Goal: Information Seeking & Learning: Compare options

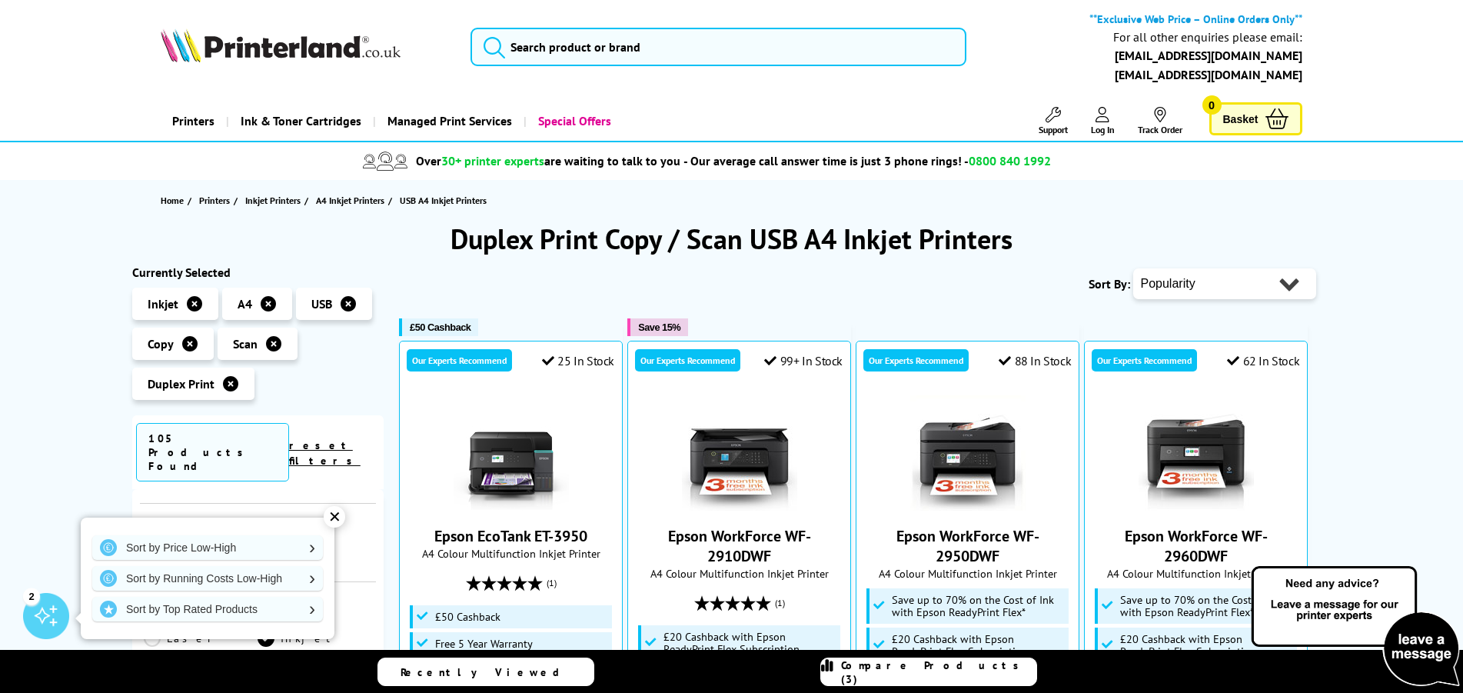
scroll to position [369, 0]
click at [234, 552] on link "Sort by Price Low-High" at bounding box center [207, 547] width 231 height 25
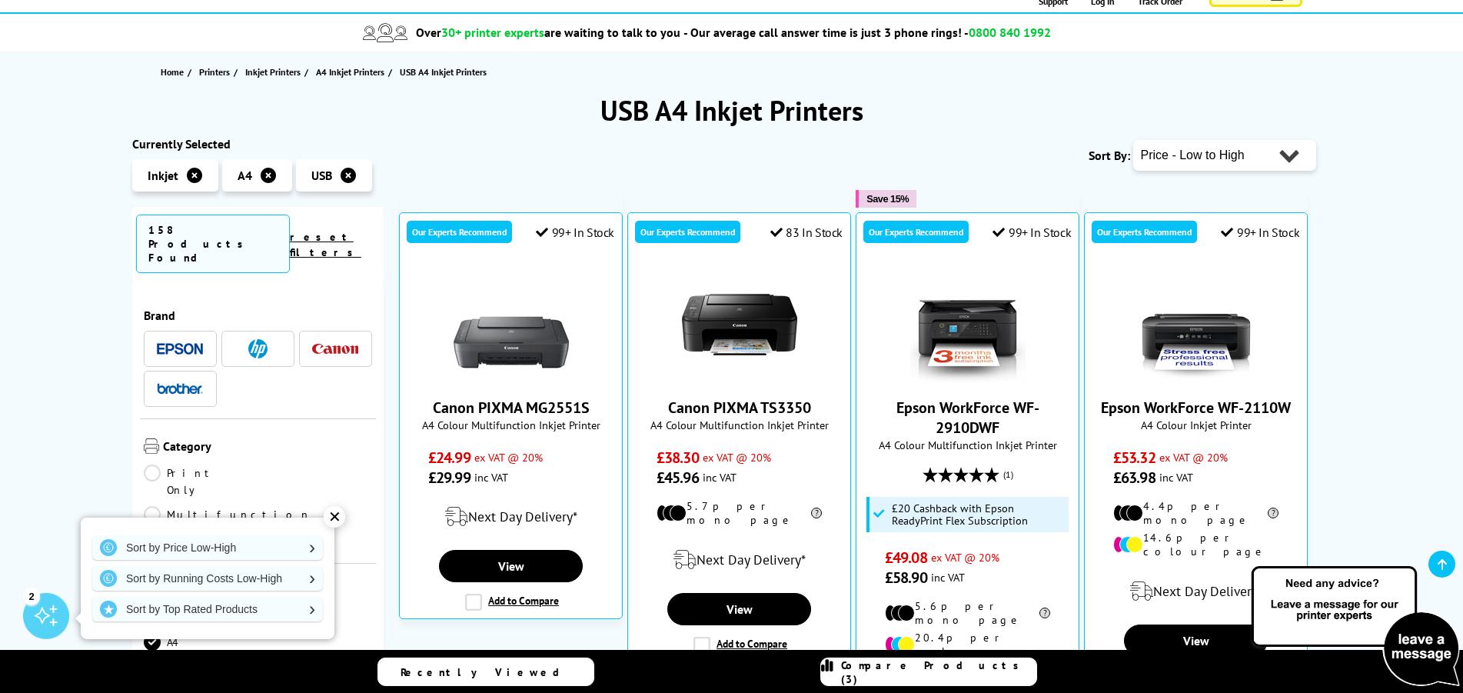
scroll to position [157, 0]
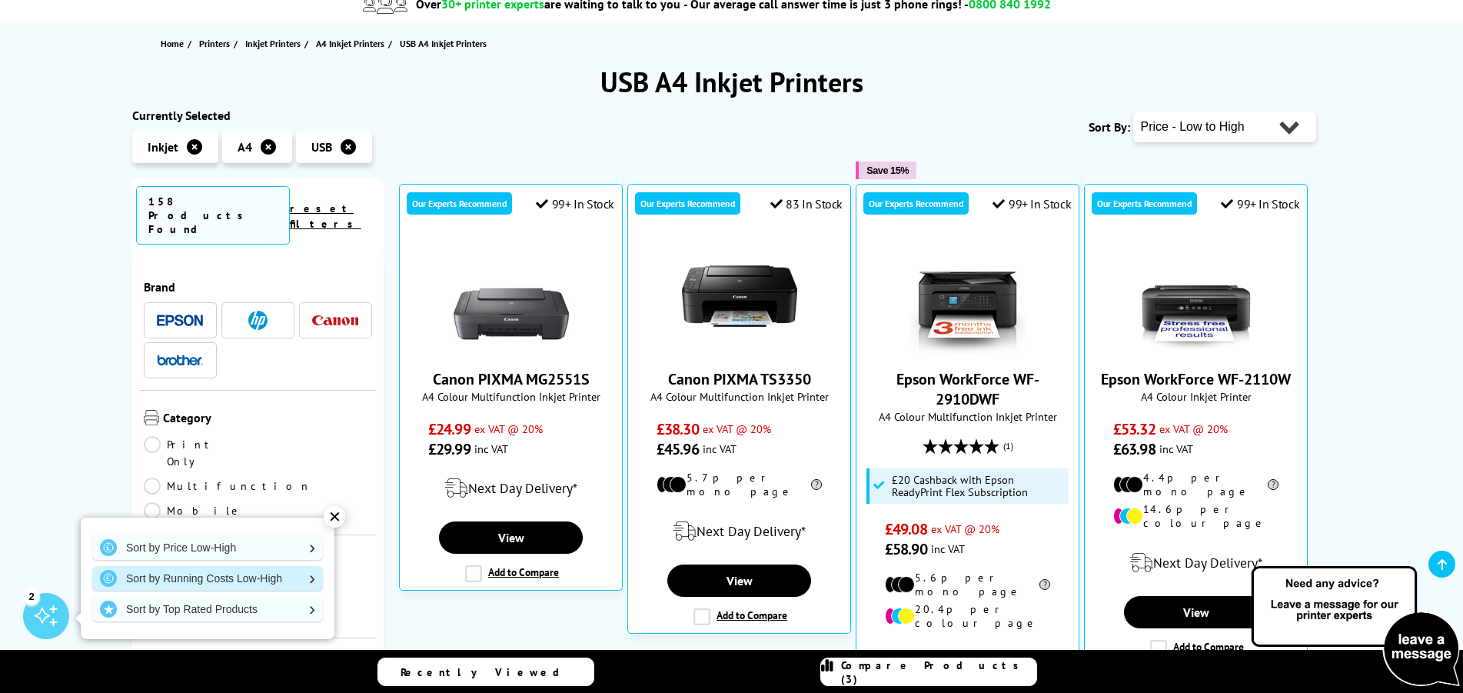
click at [265, 581] on link "Sort by Running Costs Low-High" at bounding box center [207, 578] width 231 height 25
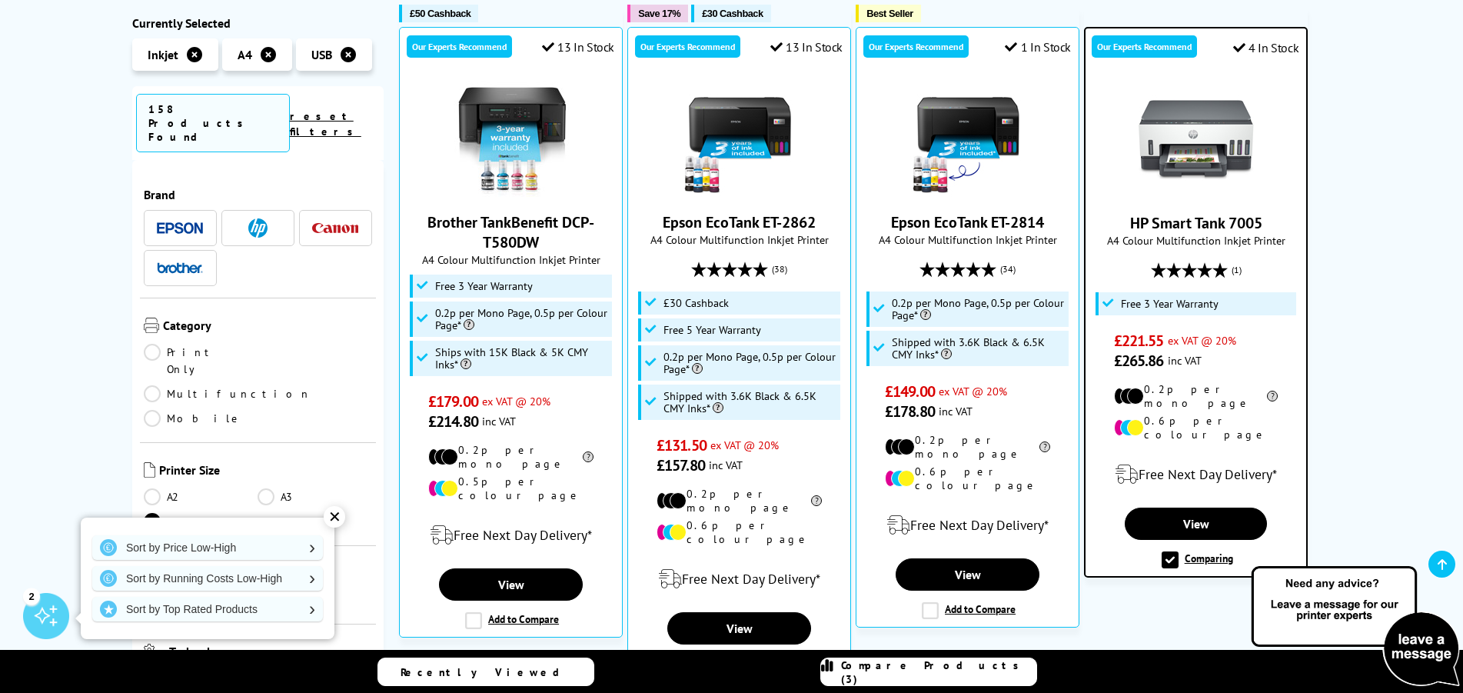
scroll to position [392, 0]
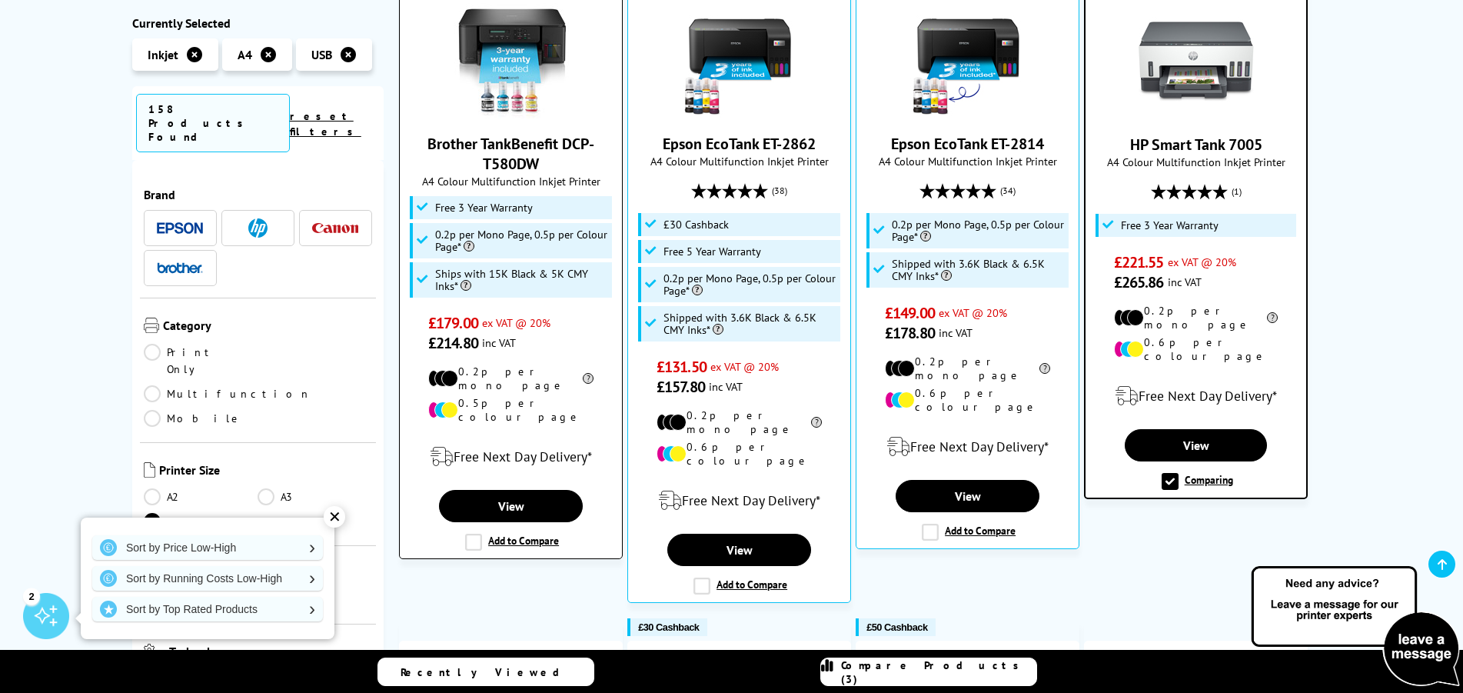
click at [472, 533] on label "Add to Compare" at bounding box center [512, 541] width 94 height 17
click at [0, 0] on input "Add to Compare" at bounding box center [0, 0] width 0 height 0
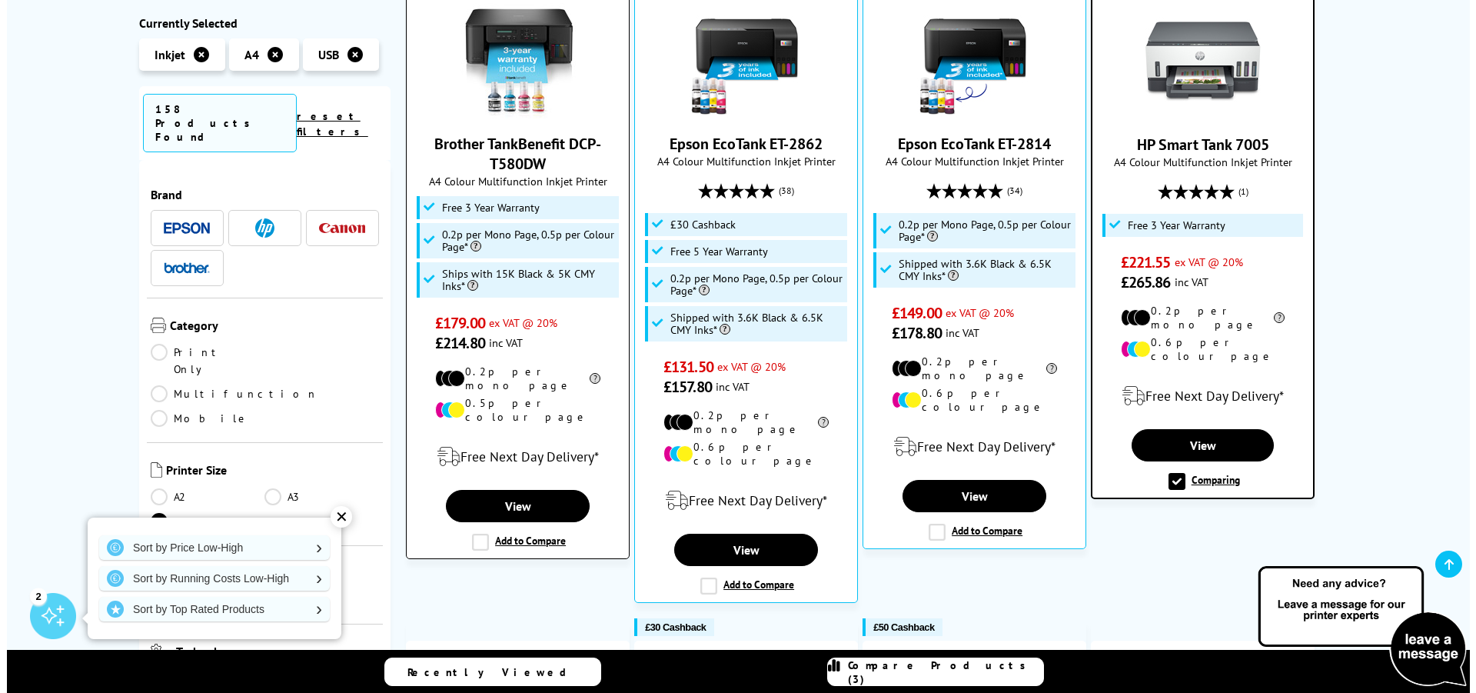
scroll to position [393, 0]
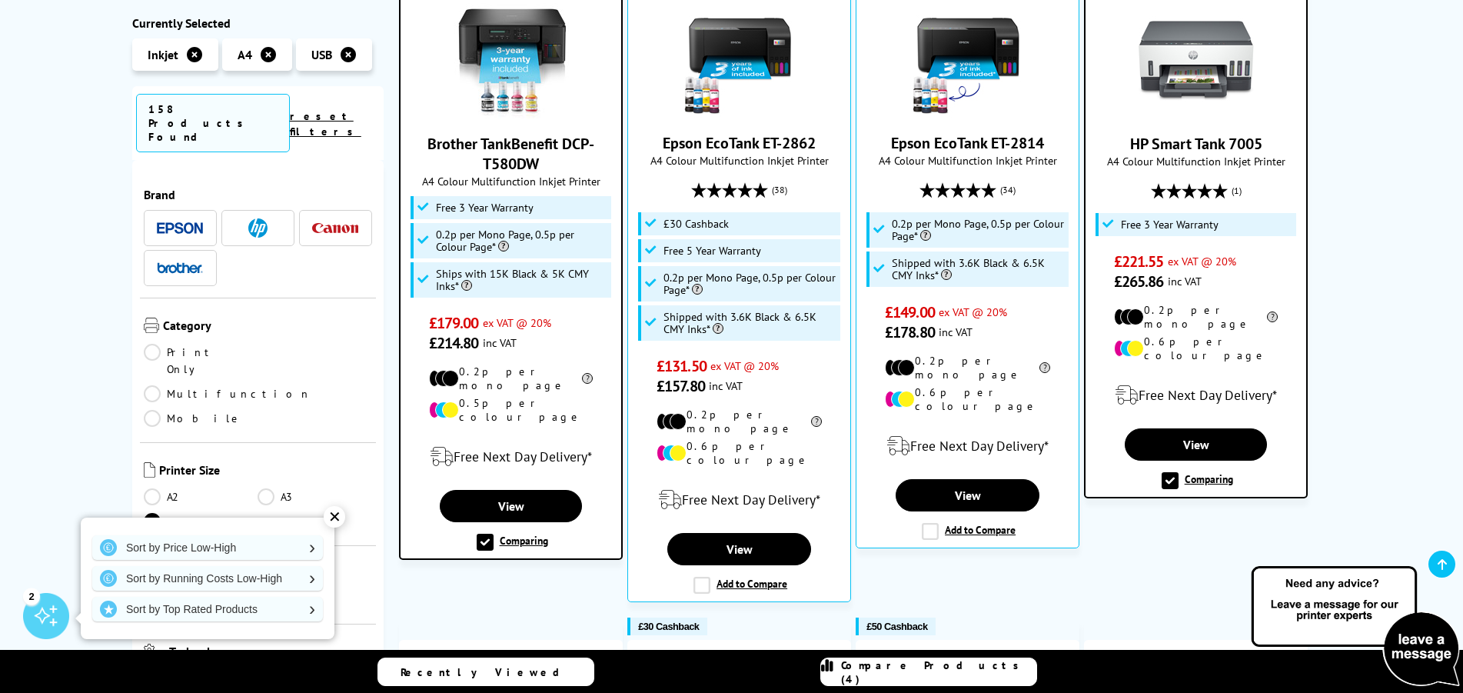
click at [911, 666] on span "Compare Products (4)" at bounding box center [938, 672] width 195 height 28
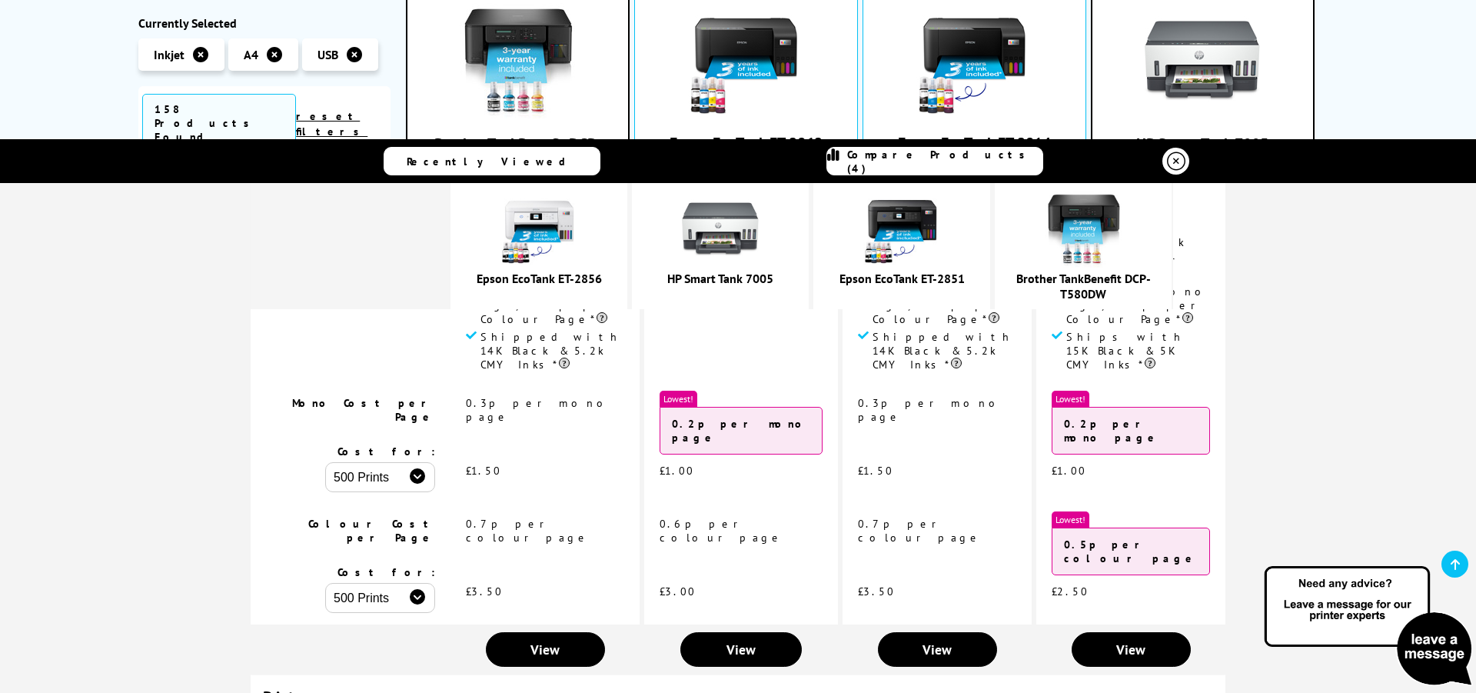
scroll to position [369, 0]
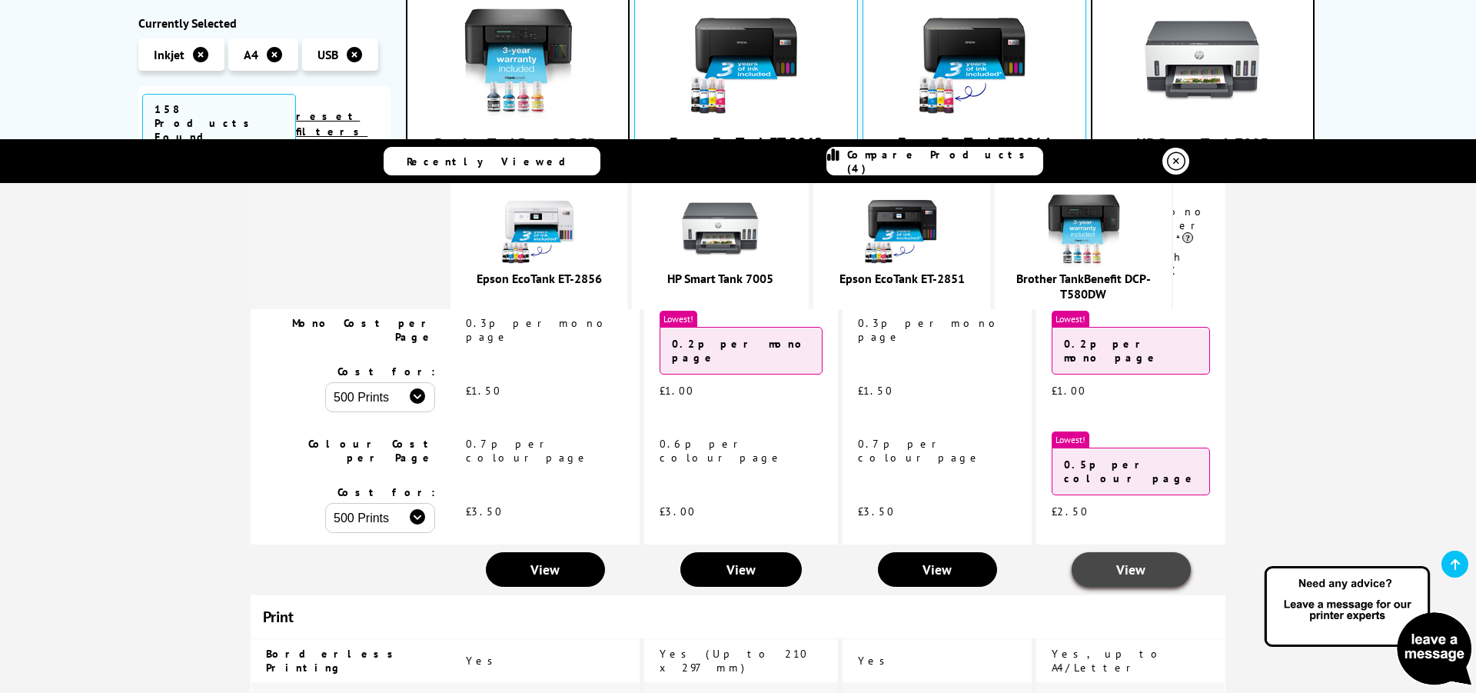
click at [1116, 560] on span "View" at bounding box center [1130, 569] width 29 height 18
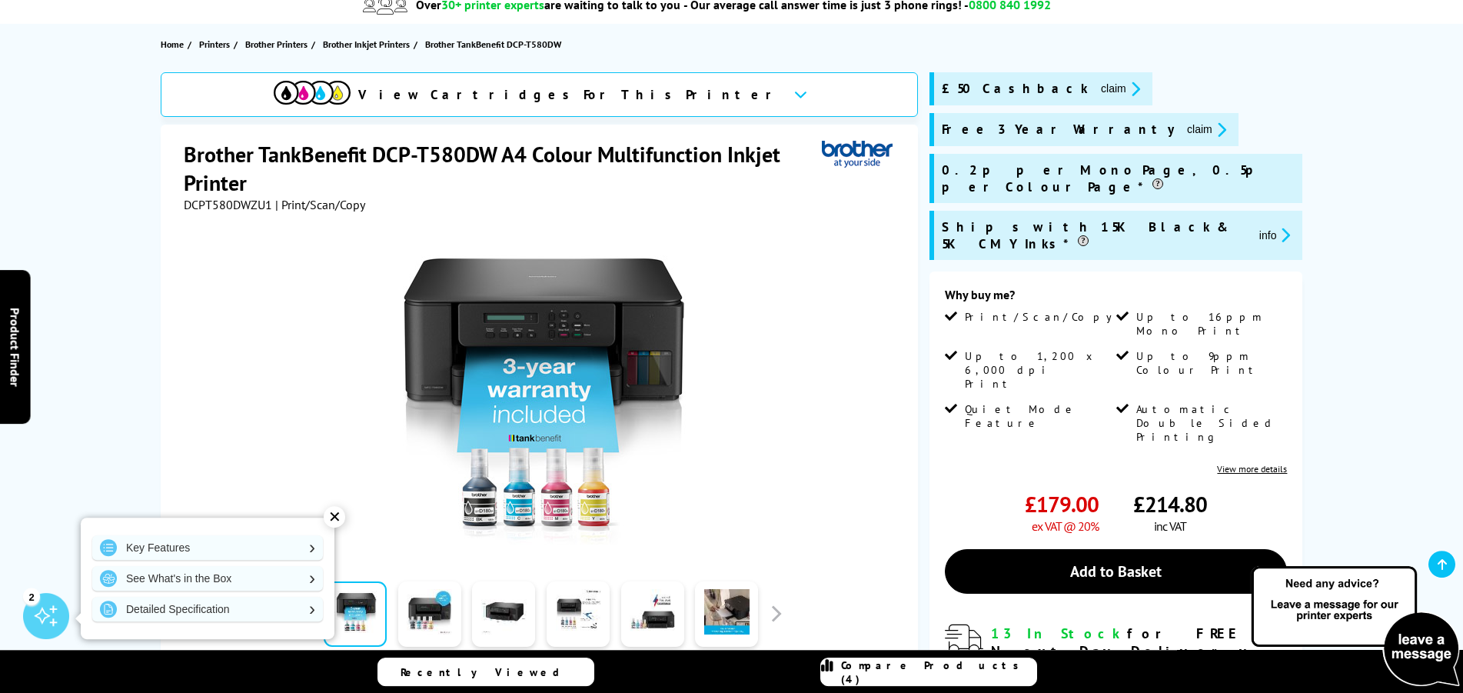
scroll to position [157, 0]
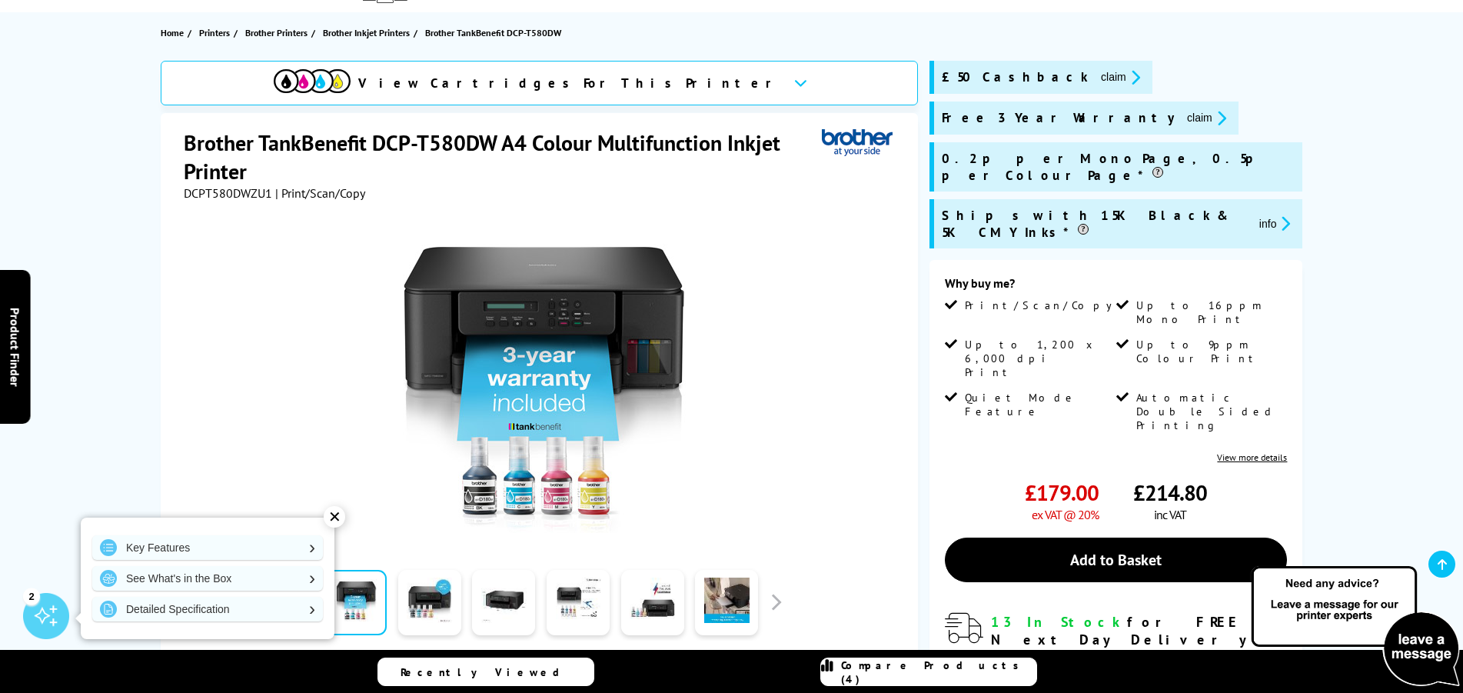
click at [1244, 451] on link "View more details" at bounding box center [1252, 457] width 70 height 12
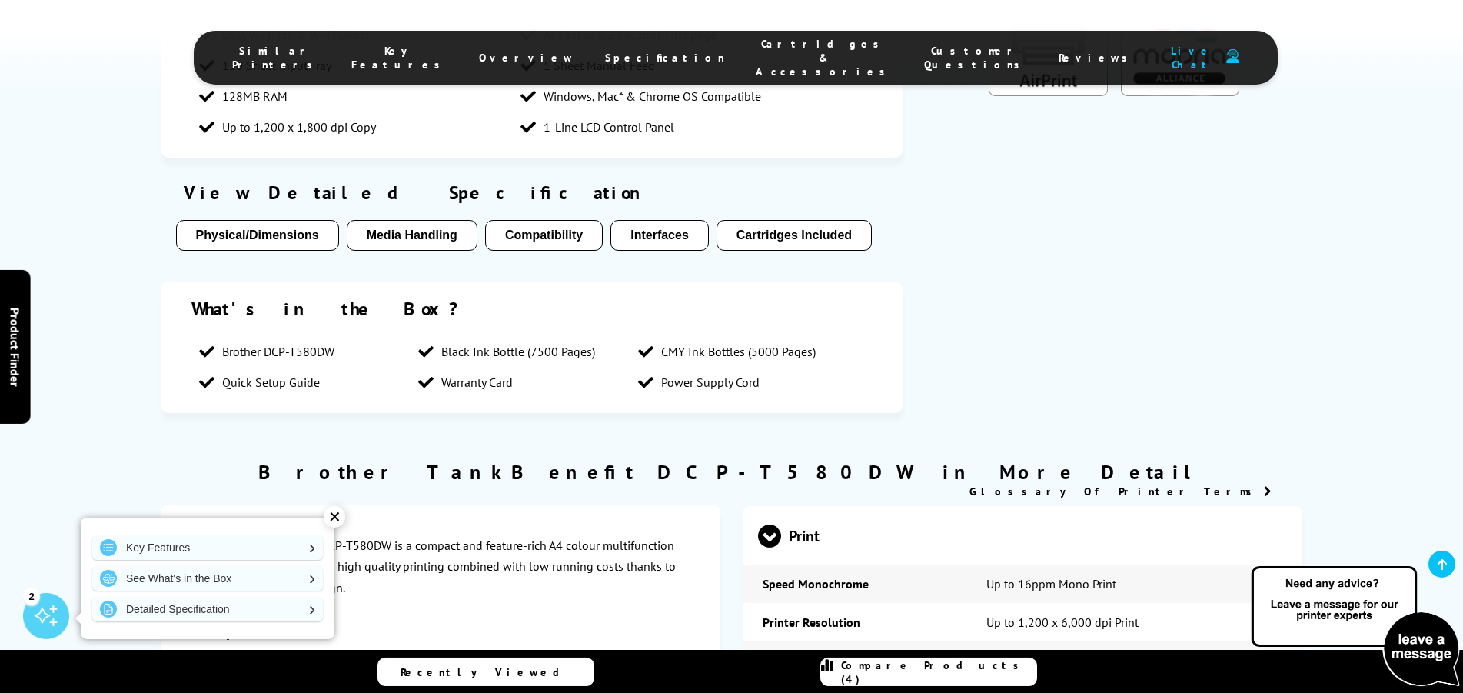
scroll to position [2067, 0]
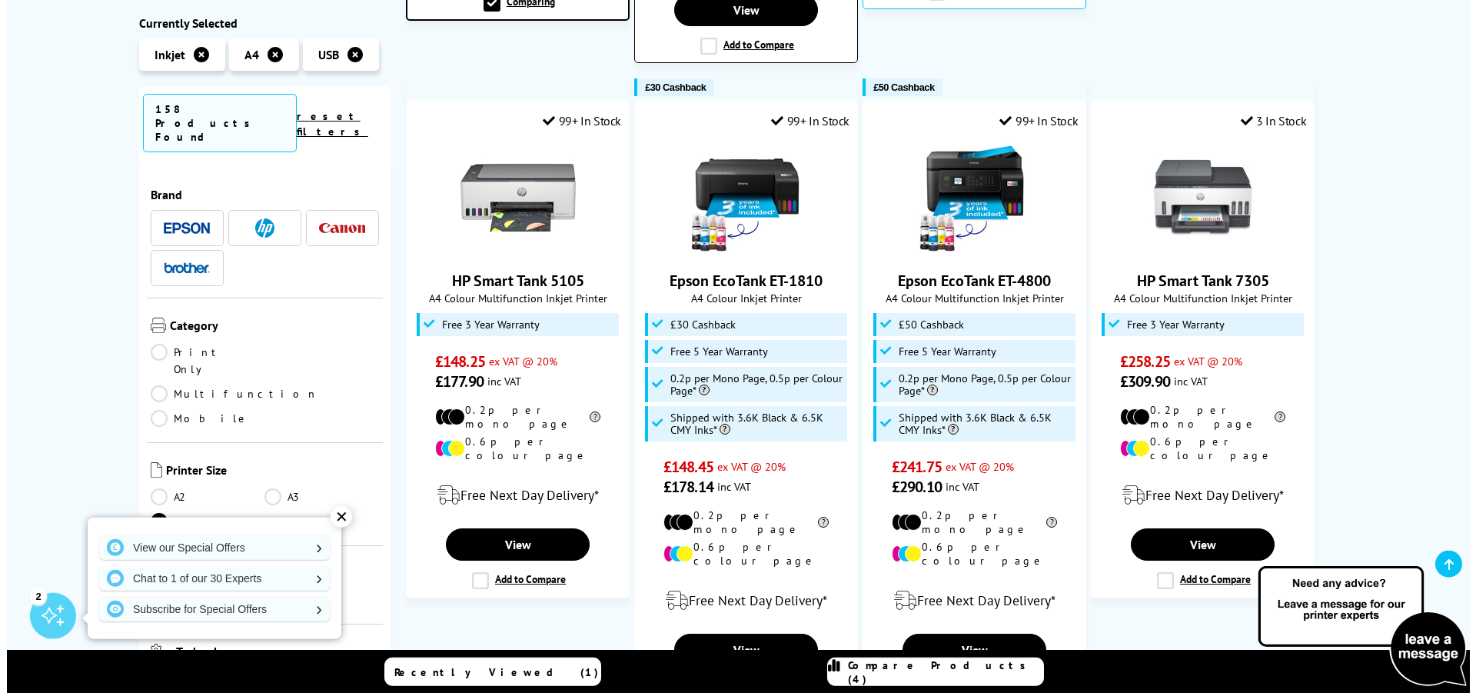
scroll to position [1020, 0]
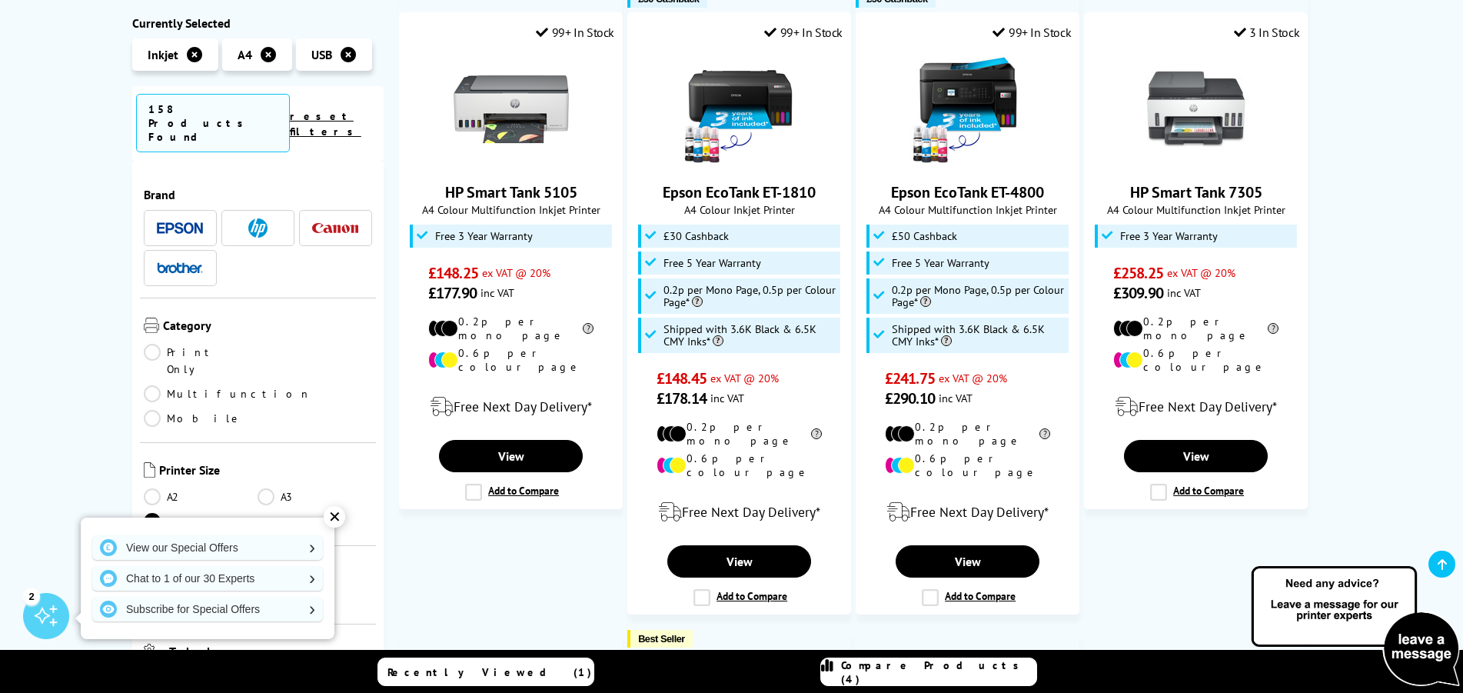
click at [966, 670] on span "Compare Products (4)" at bounding box center [938, 672] width 195 height 28
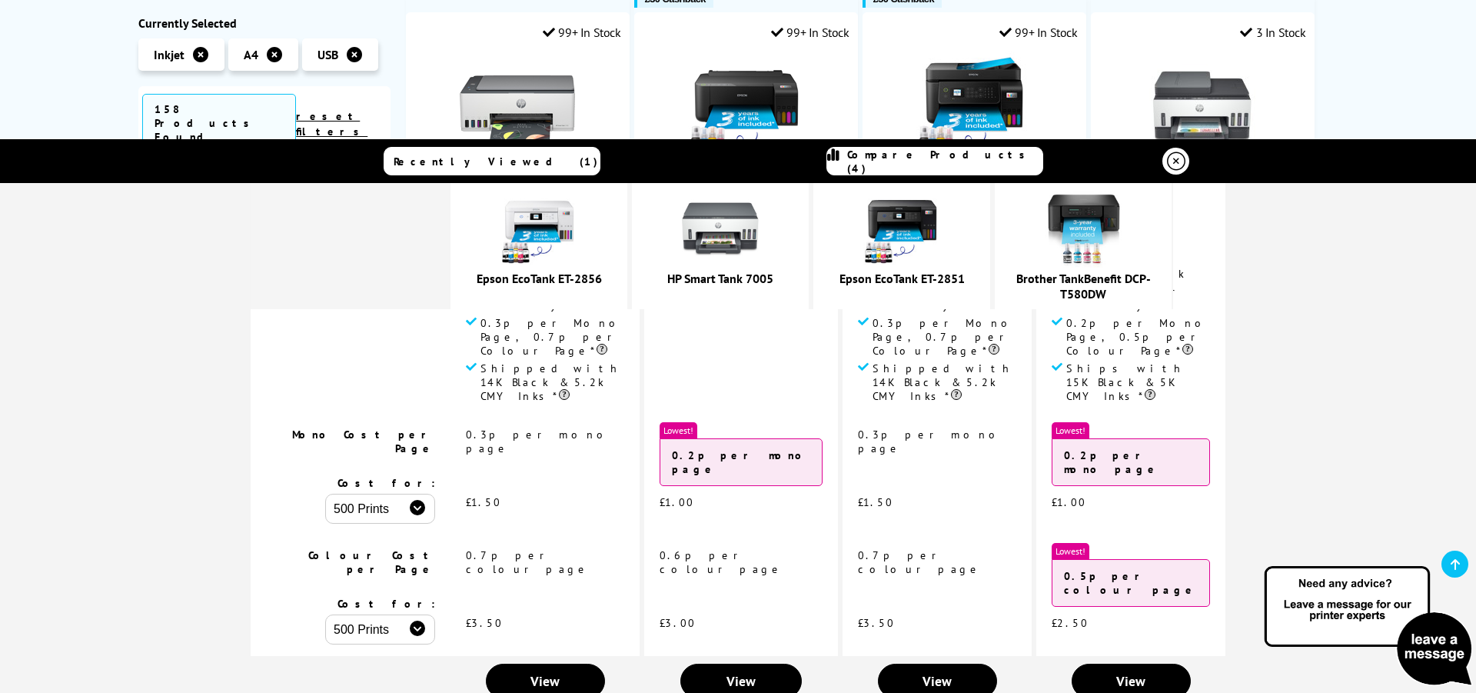
scroll to position [277, 0]
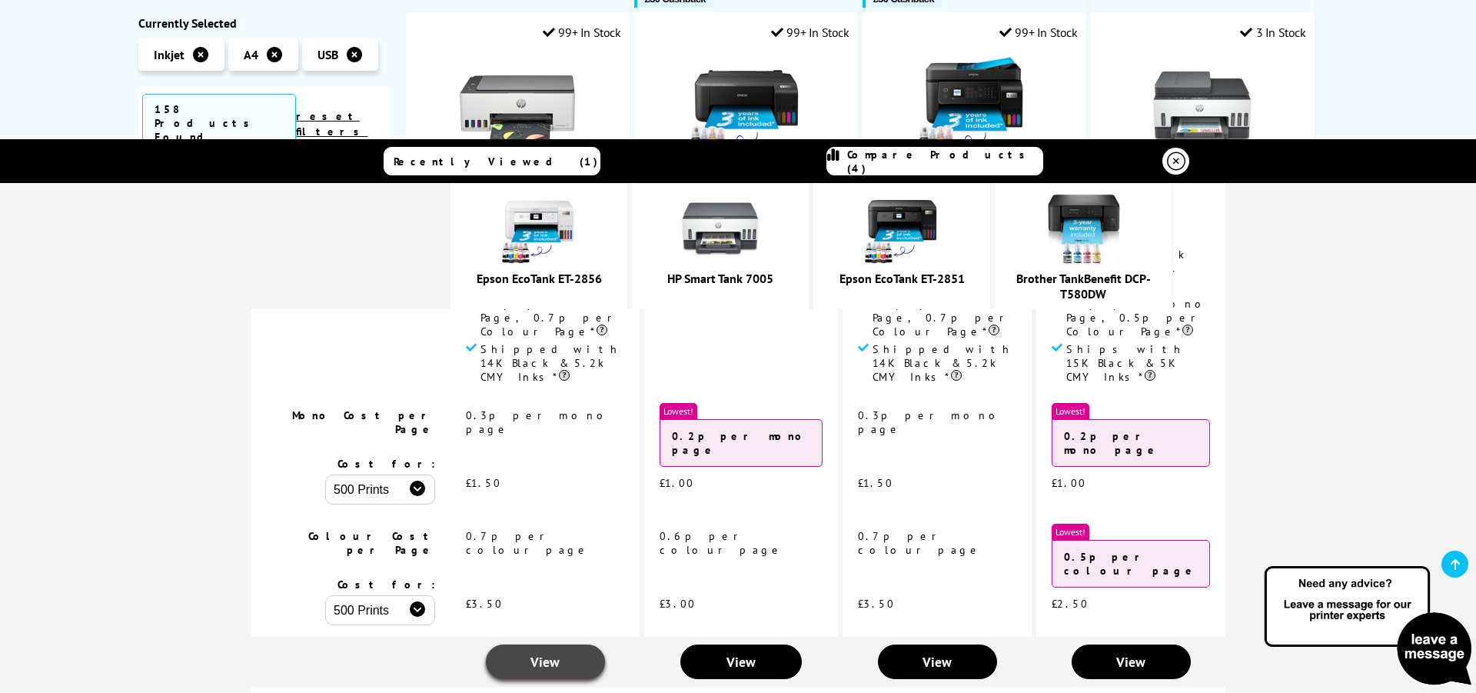
click at [560, 653] on span "View" at bounding box center [544, 662] width 29 height 18
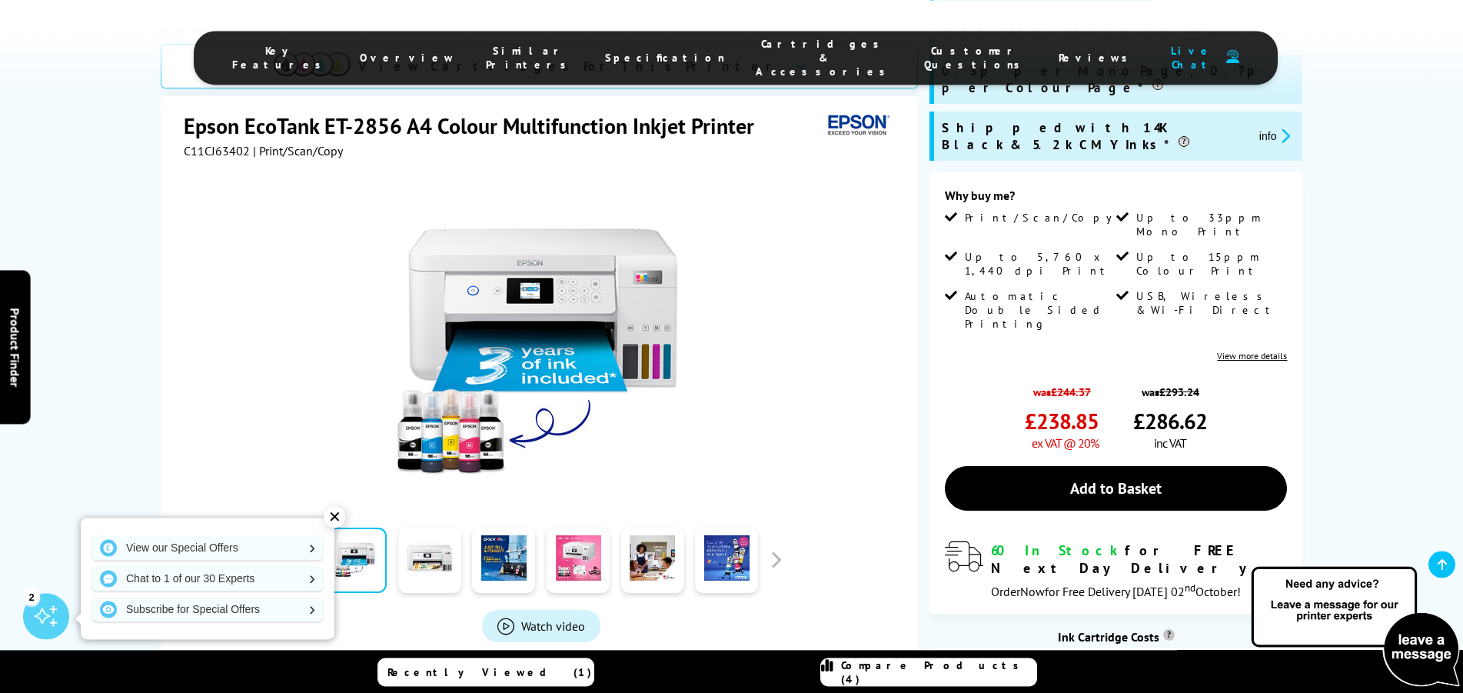
scroll to position [314, 0]
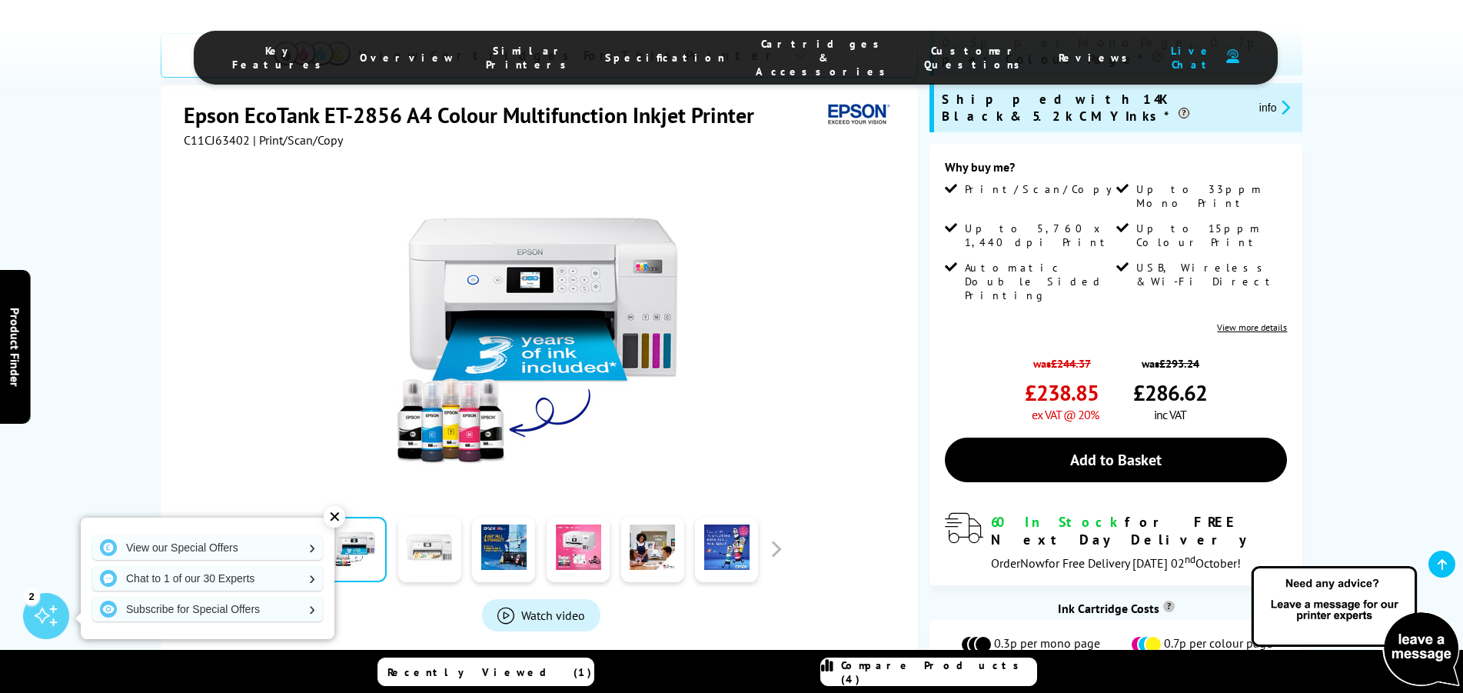
click at [450, 517] on link at bounding box center [429, 549] width 63 height 65
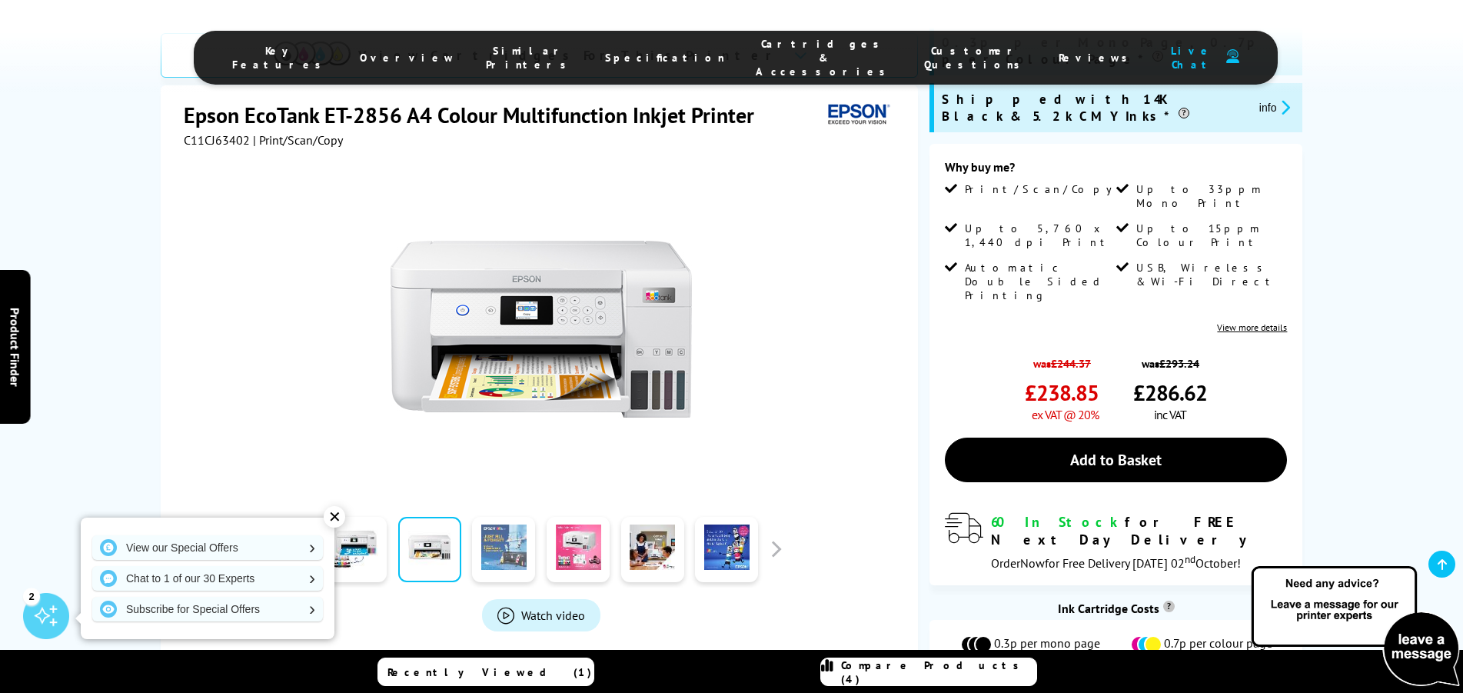
click at [493, 517] on link at bounding box center [503, 549] width 63 height 65
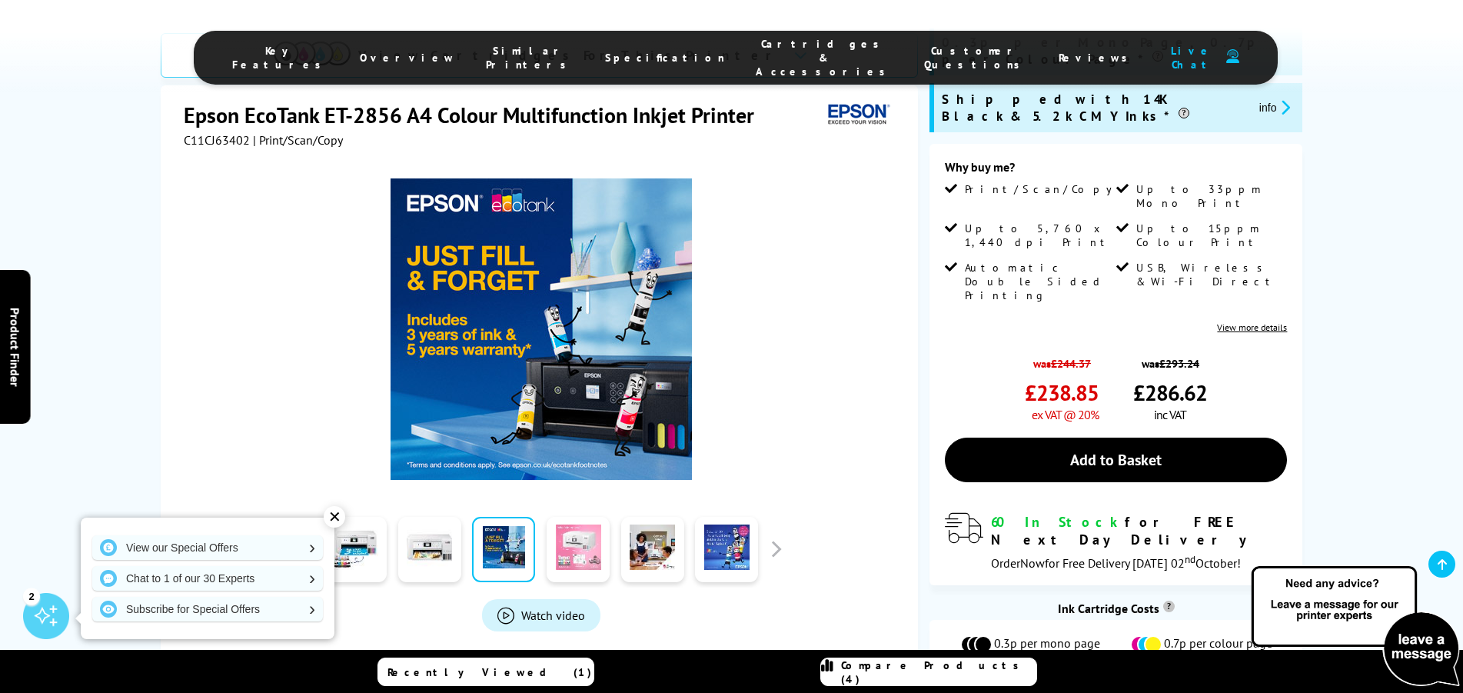
click at [576, 517] on link at bounding box center [578, 549] width 63 height 65
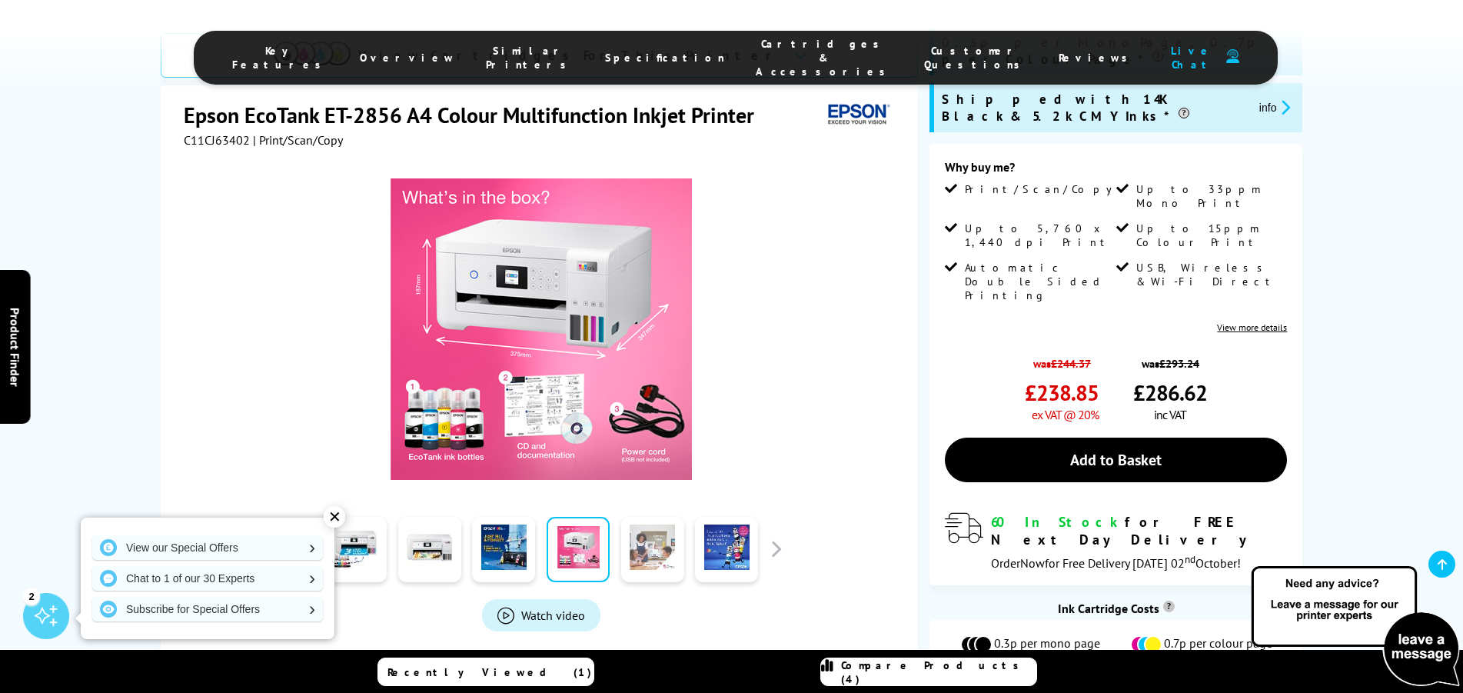
click at [650, 517] on link at bounding box center [652, 549] width 63 height 65
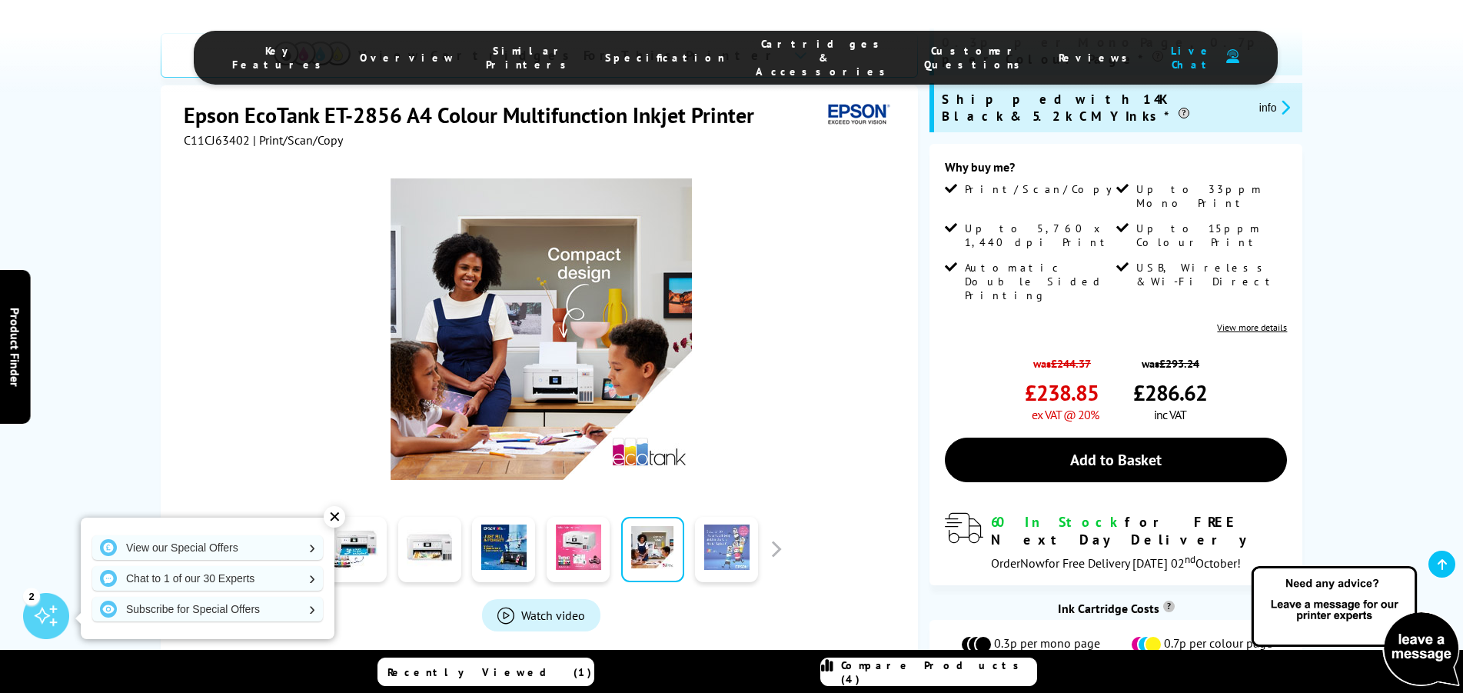
click at [721, 517] on link at bounding box center [726, 549] width 63 height 65
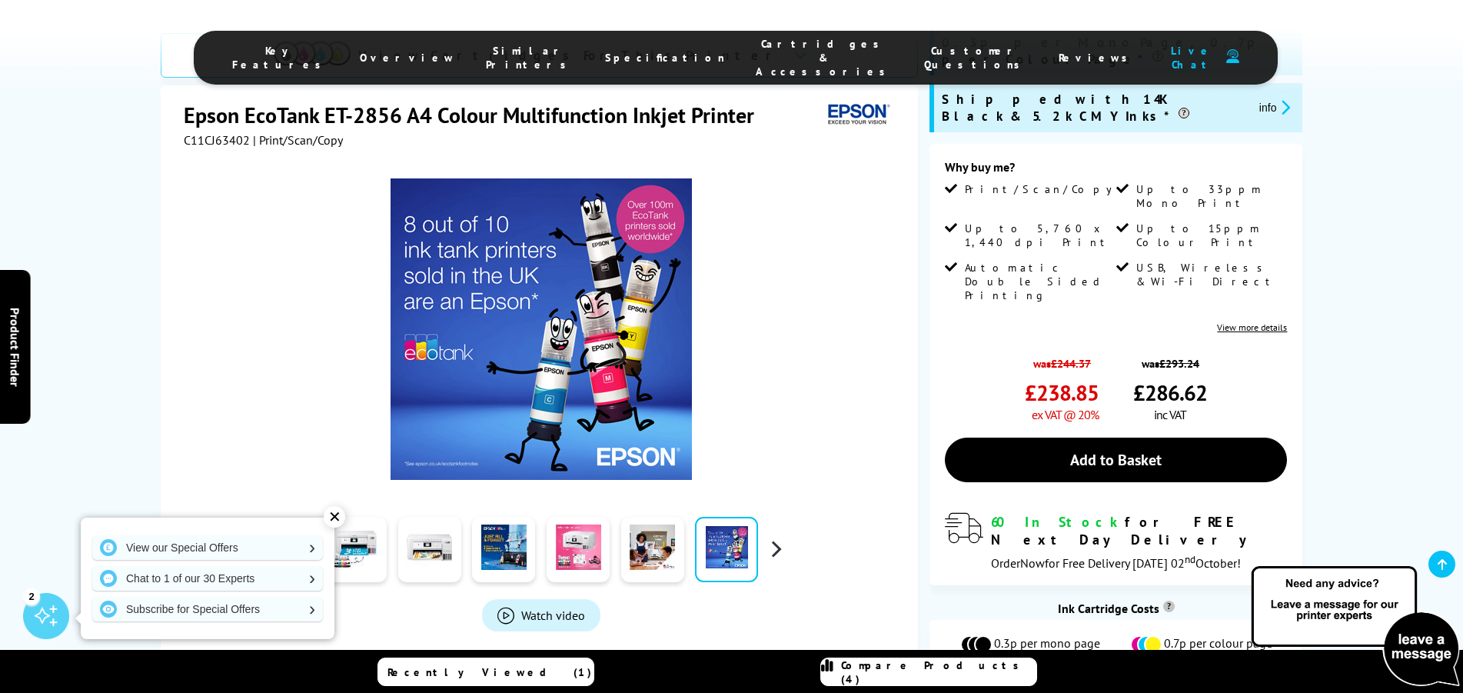
click at [773, 537] on button "button" at bounding box center [775, 548] width 23 height 23
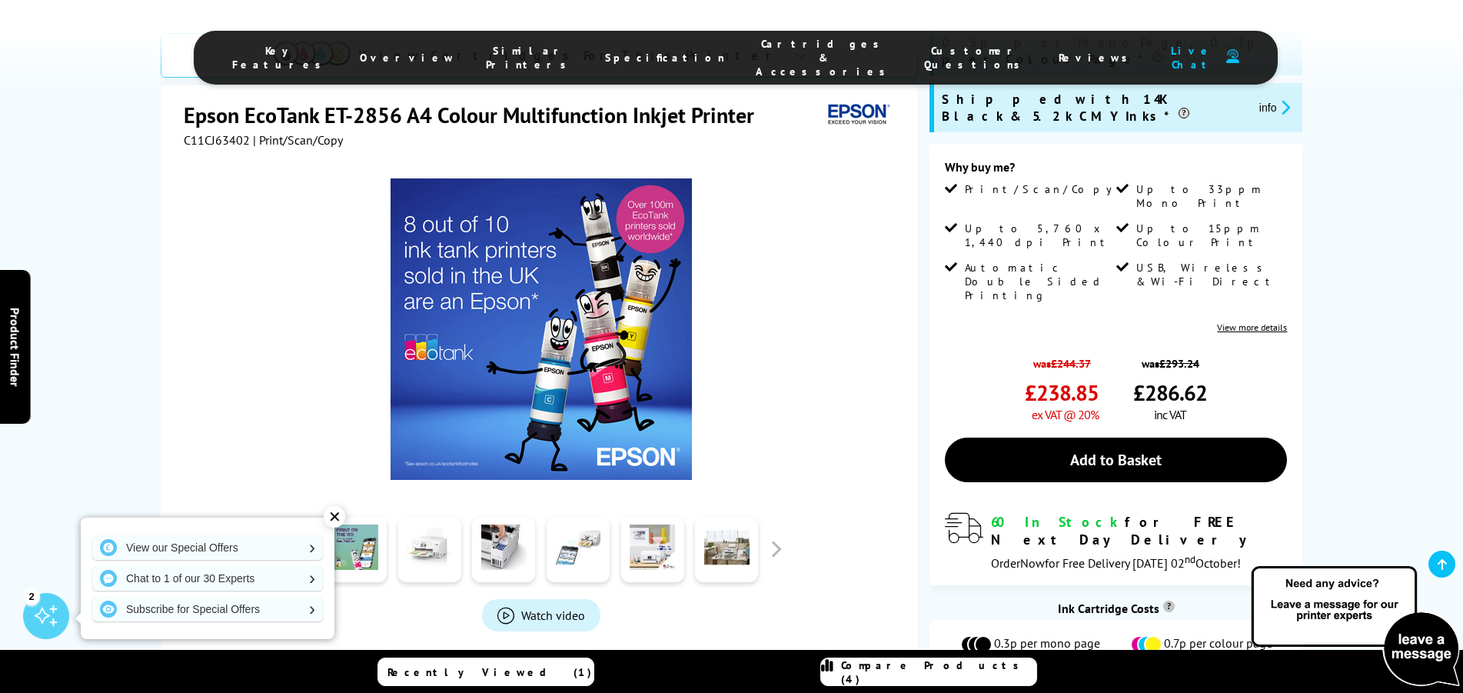
click at [427, 517] on link at bounding box center [429, 549] width 63 height 65
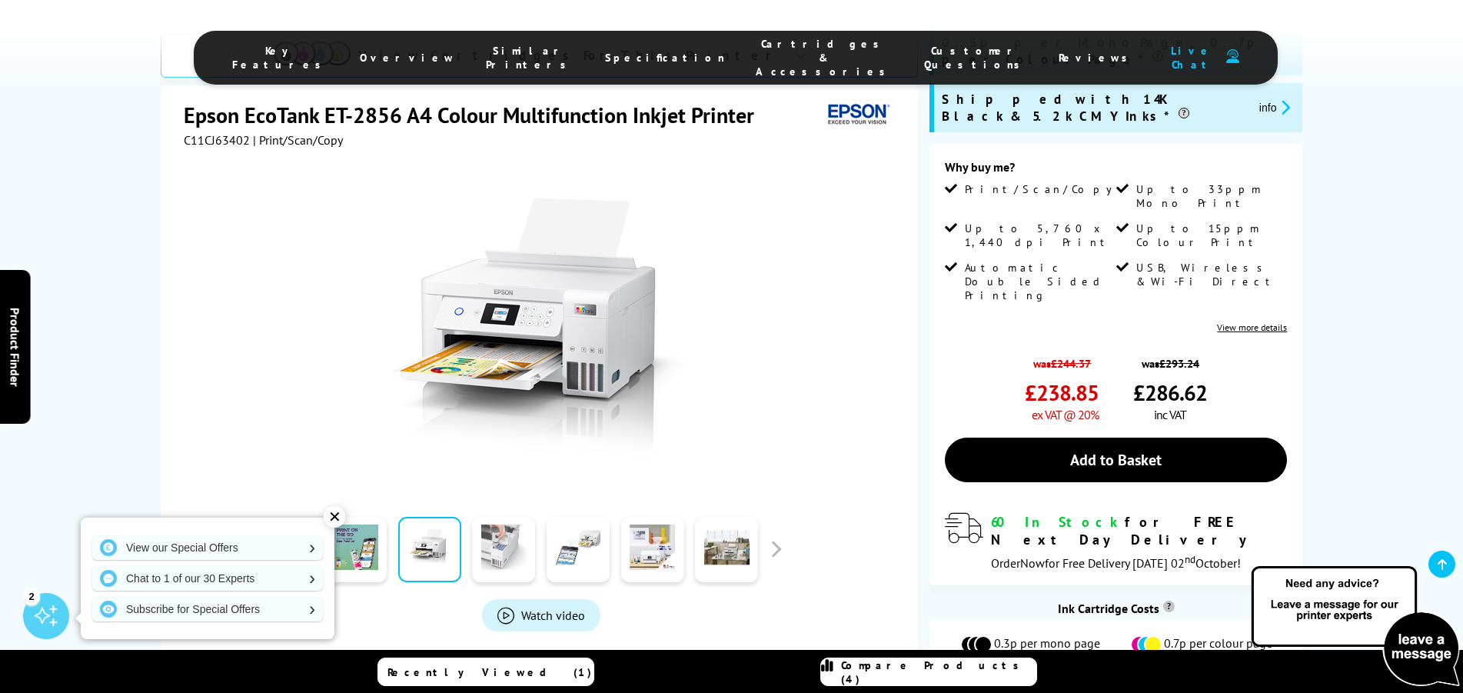
click at [492, 517] on link at bounding box center [503, 549] width 63 height 65
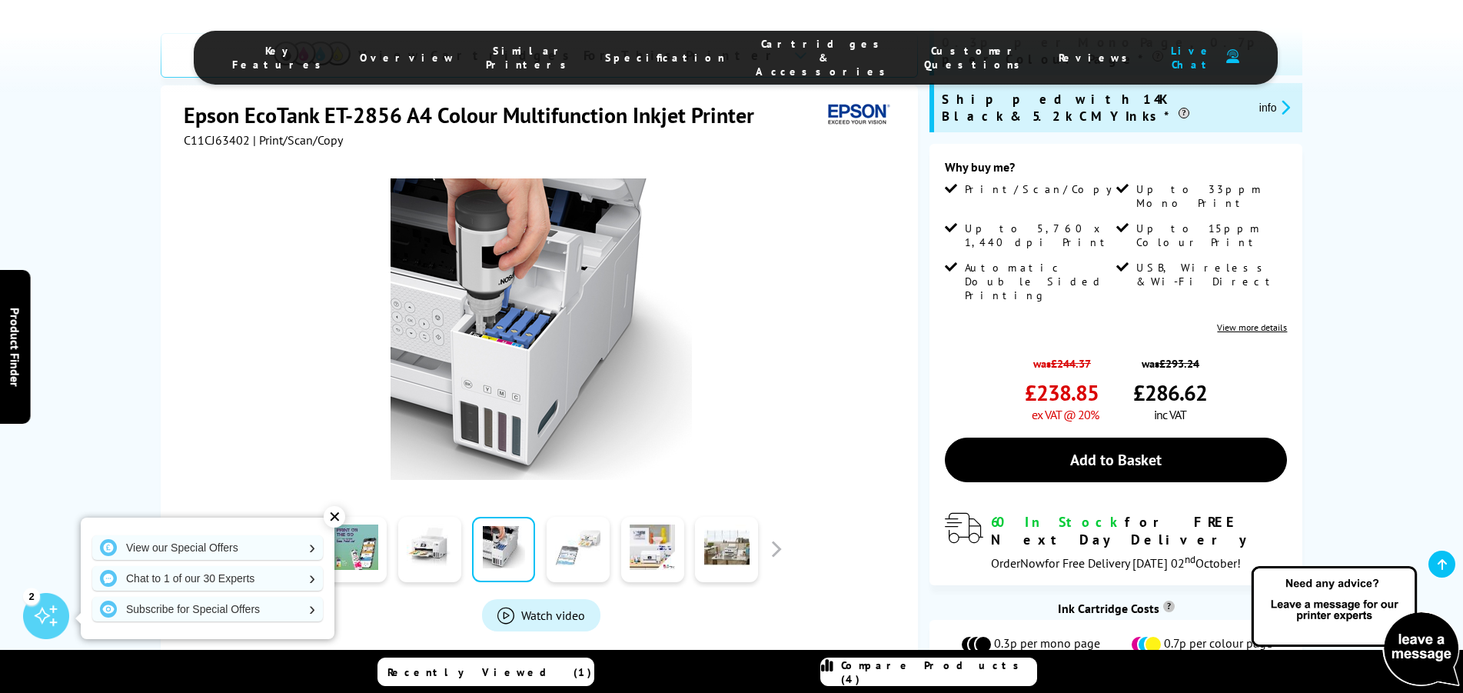
click at [566, 517] on link at bounding box center [578, 549] width 63 height 65
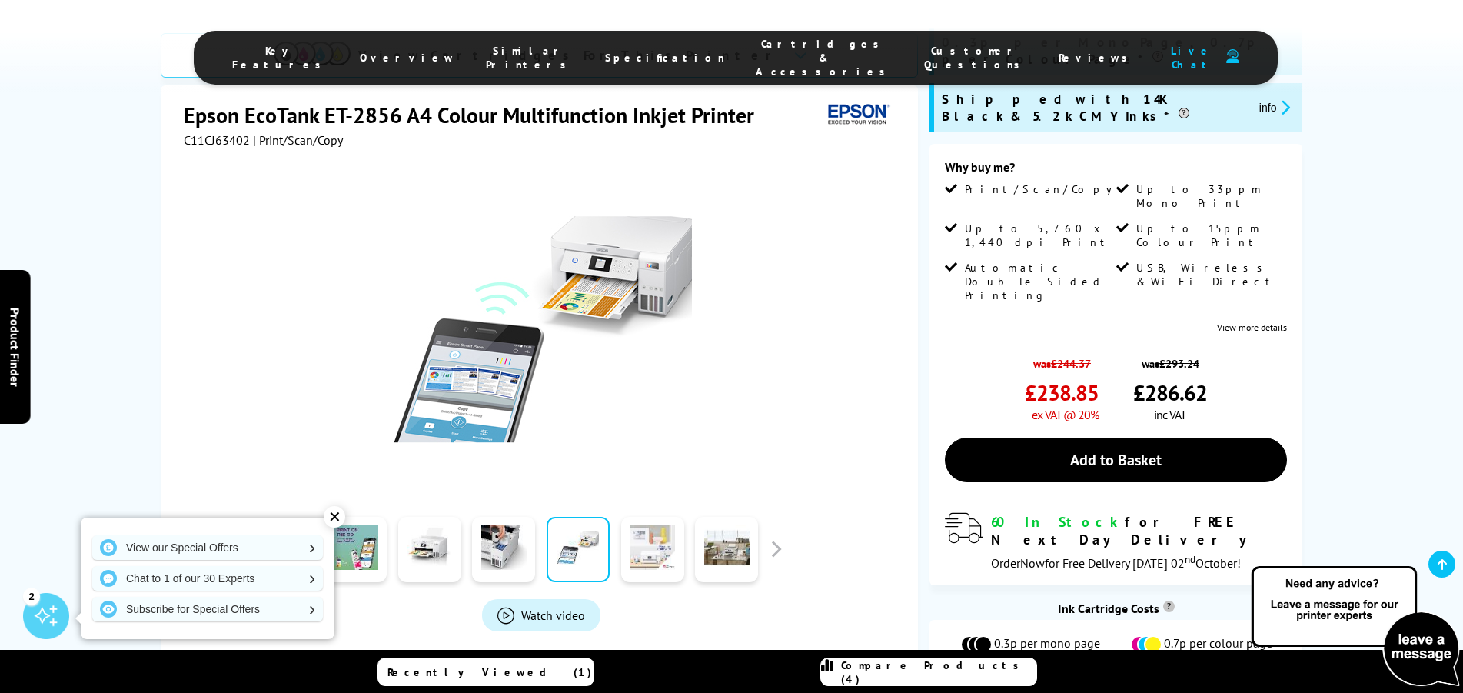
click at [652, 517] on link at bounding box center [652, 549] width 63 height 65
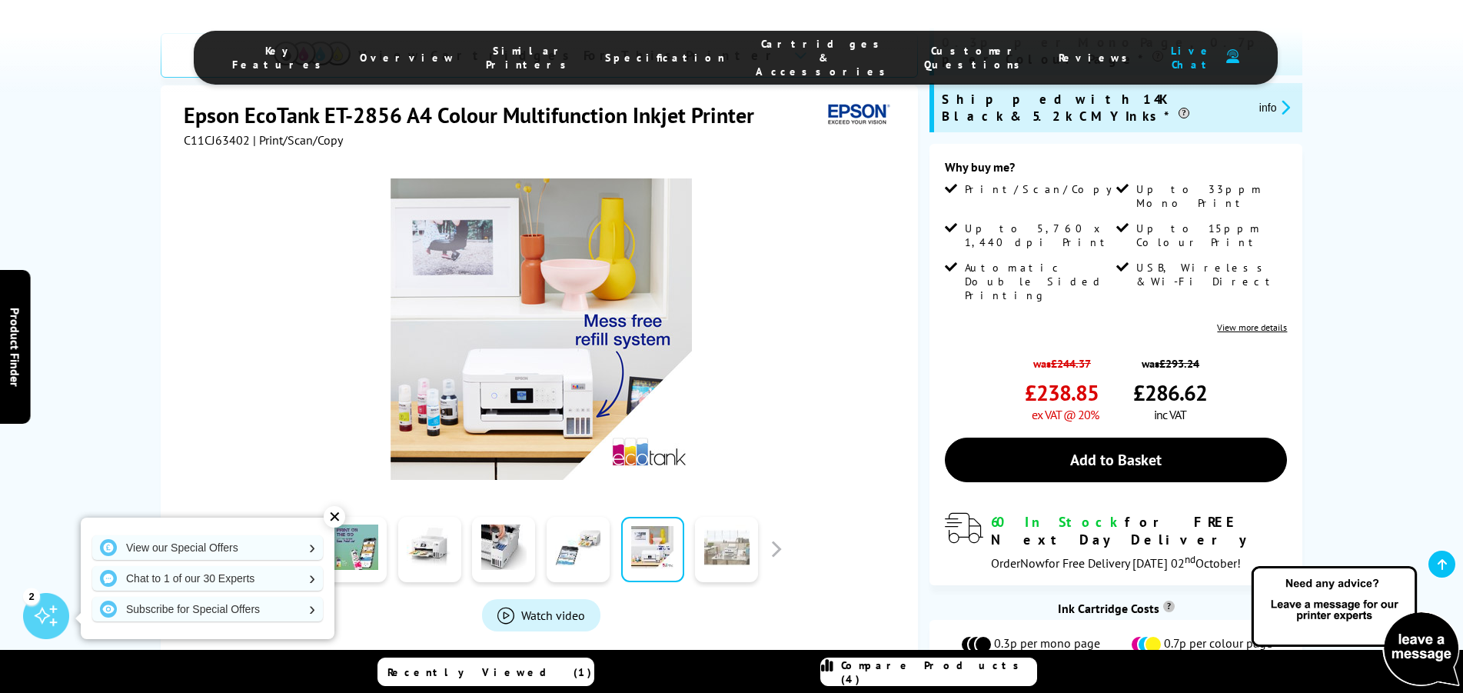
click at [728, 517] on link at bounding box center [726, 549] width 63 height 65
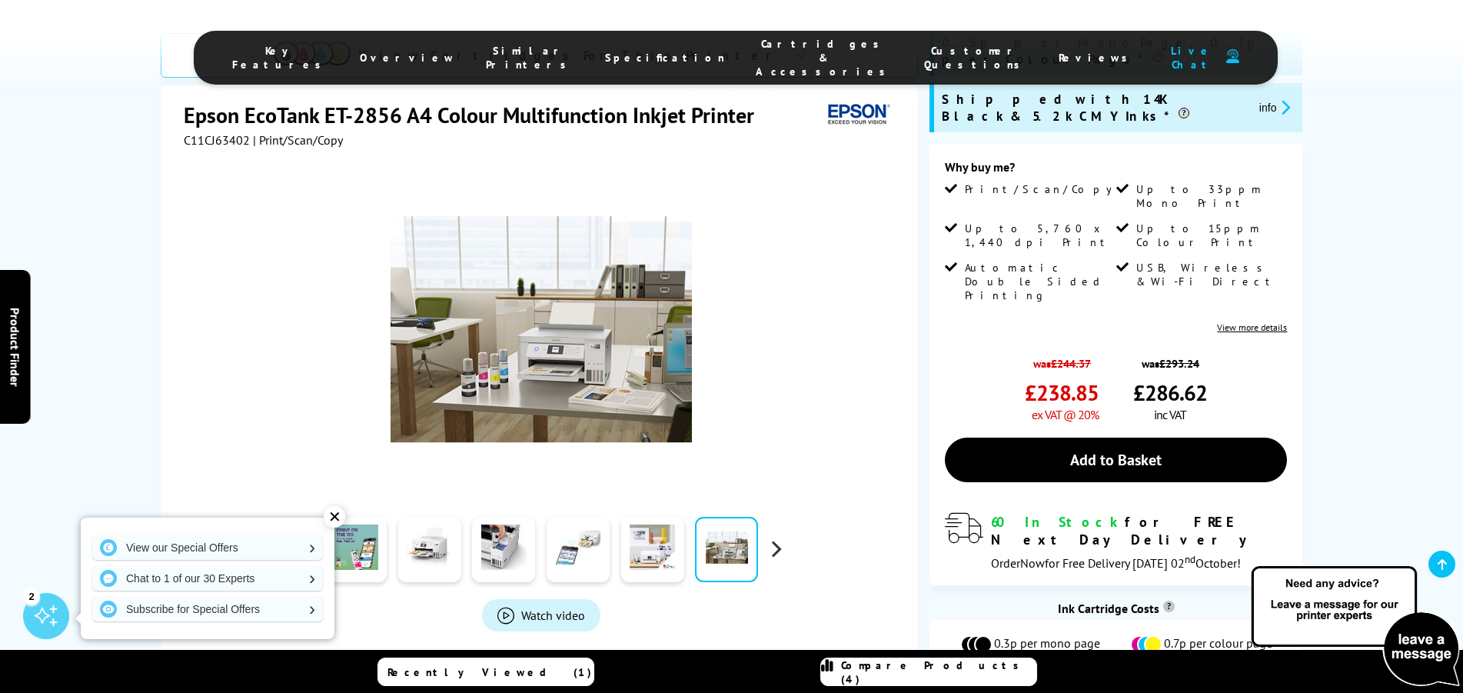
click at [777, 537] on button "button" at bounding box center [775, 548] width 23 height 23
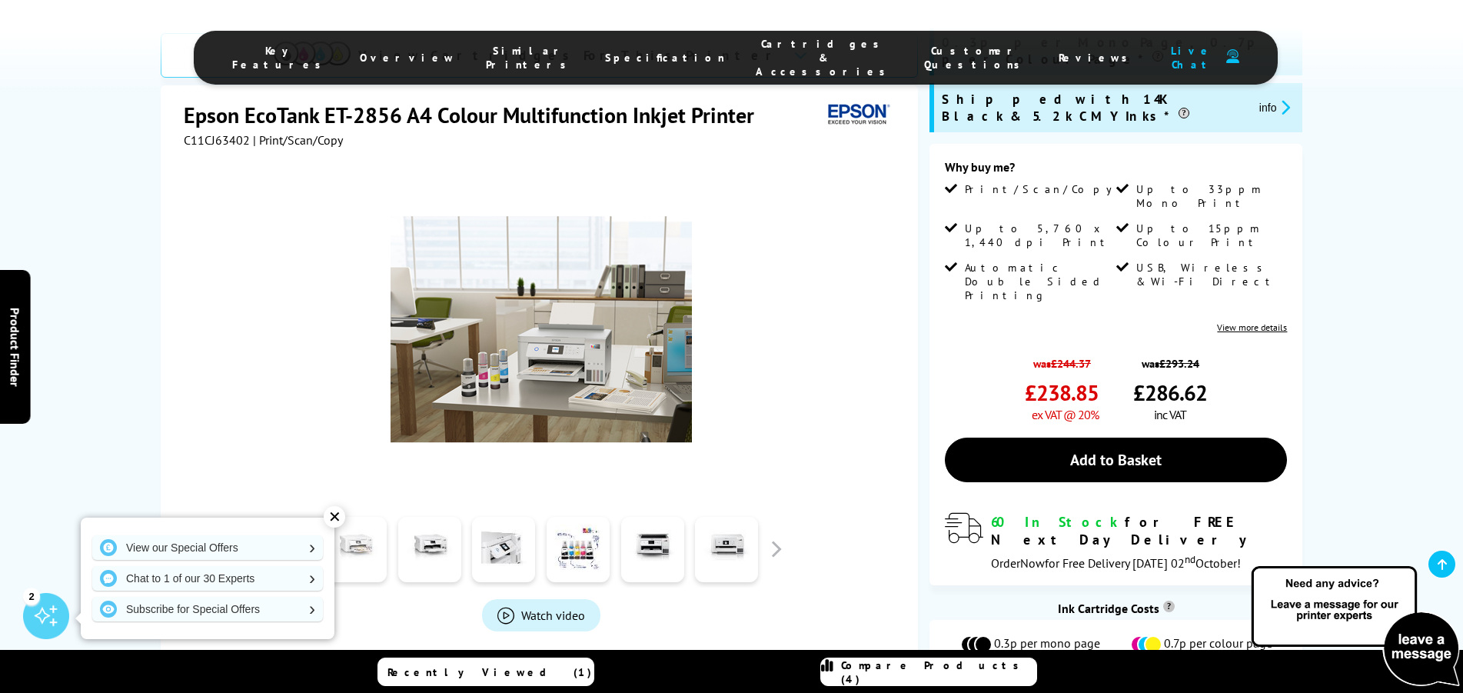
click at [380, 517] on link at bounding box center [355, 549] width 63 height 65
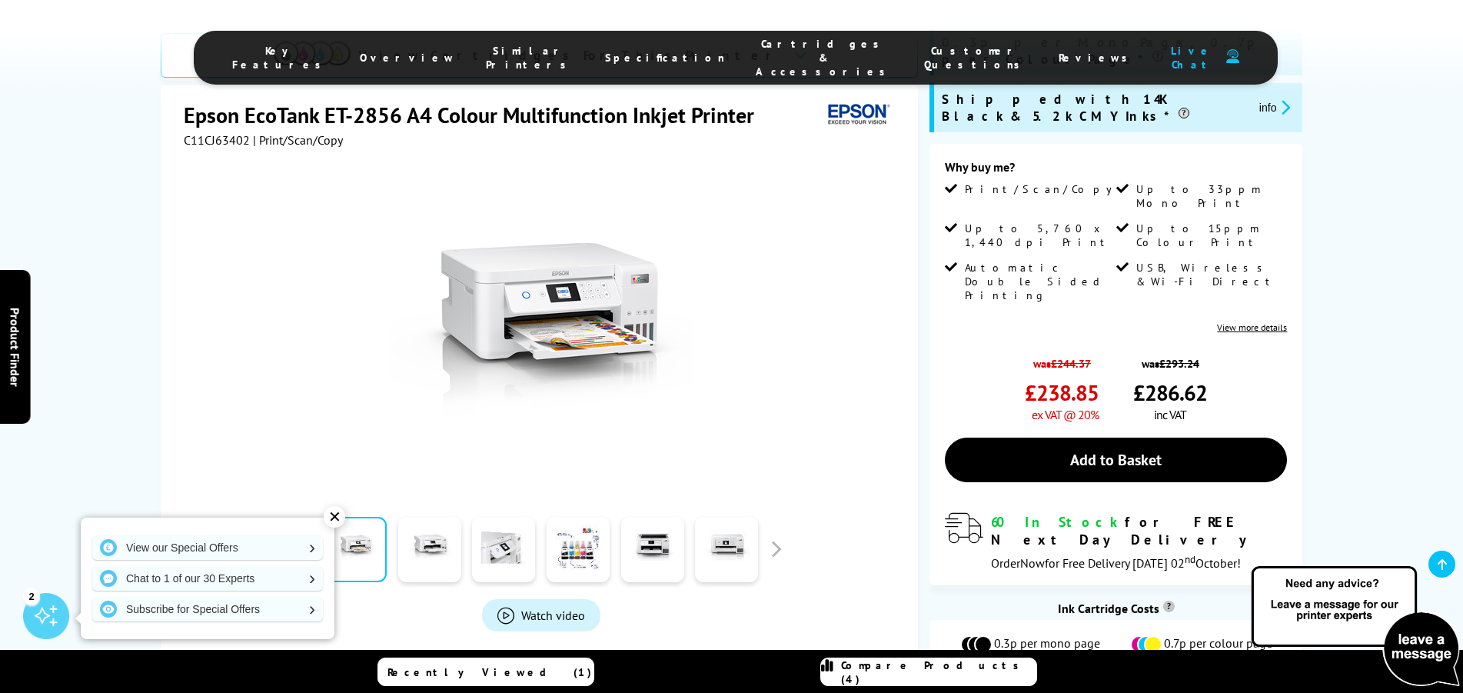
click at [391, 510] on div at bounding box center [355, 548] width 75 height 77
click at [430, 517] on link at bounding box center [429, 549] width 63 height 65
click at [492, 517] on link at bounding box center [503, 549] width 63 height 65
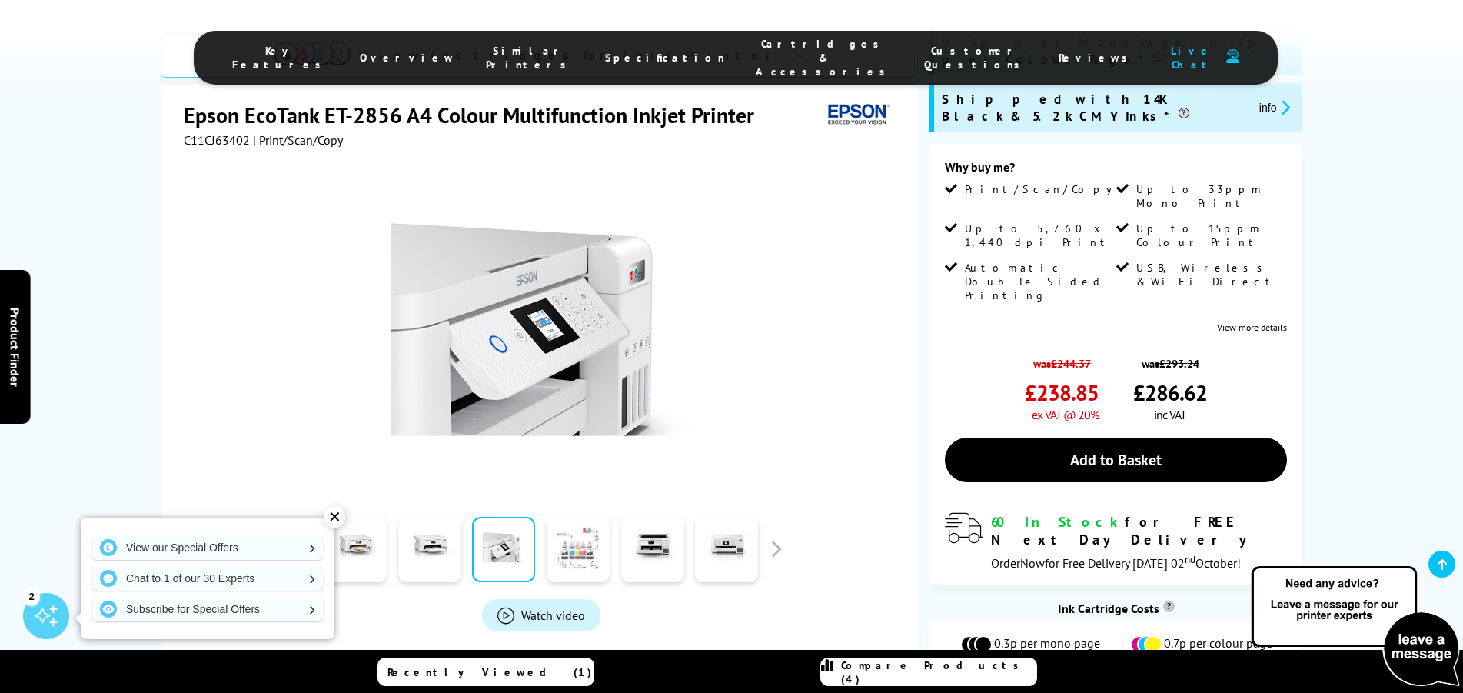
click at [566, 517] on link at bounding box center [578, 549] width 63 height 65
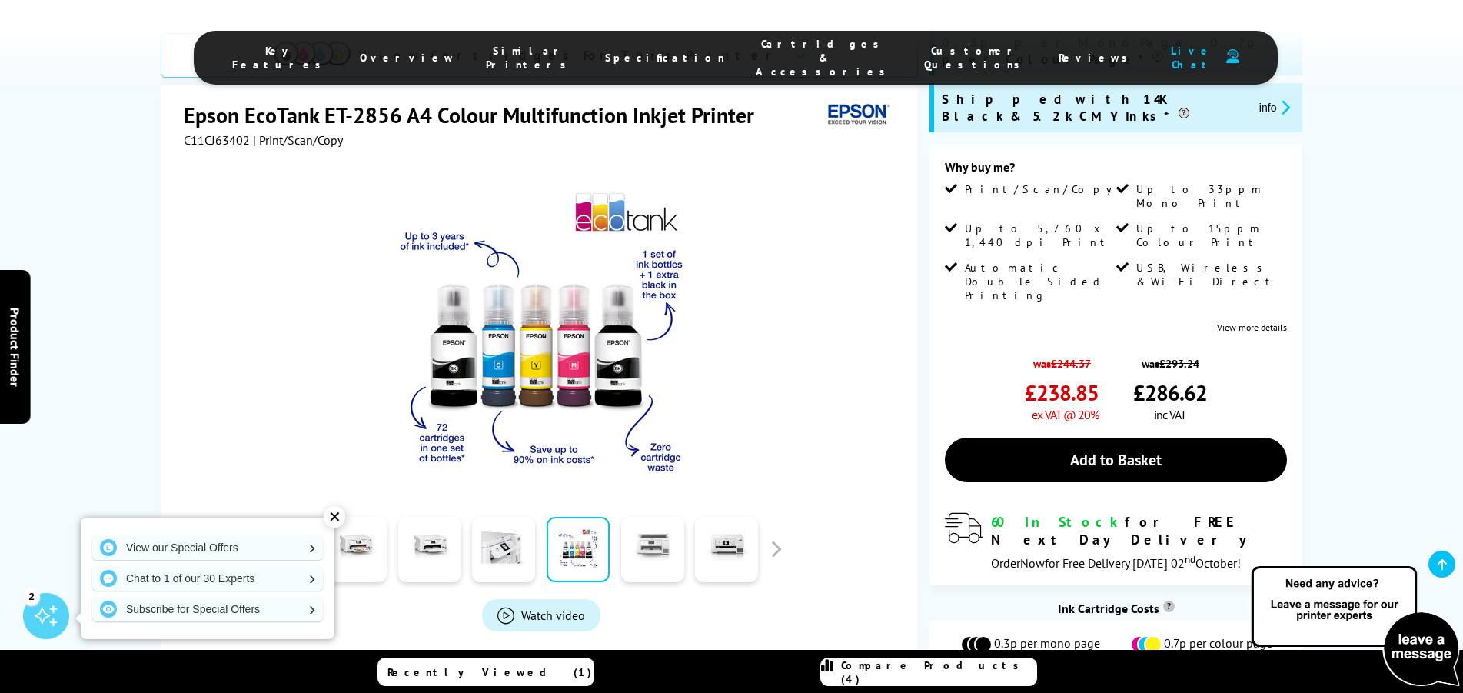
click at [646, 517] on link at bounding box center [652, 549] width 63 height 65
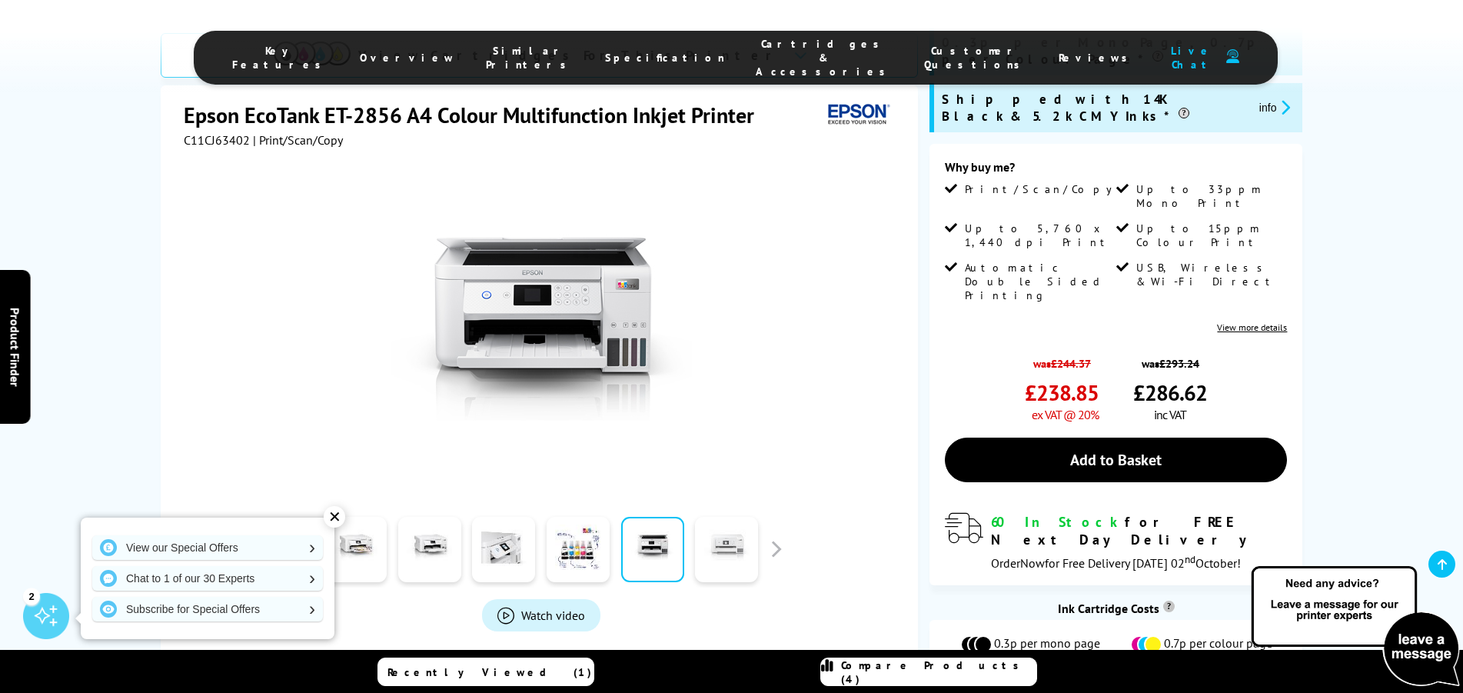
click at [717, 517] on link at bounding box center [726, 549] width 63 height 65
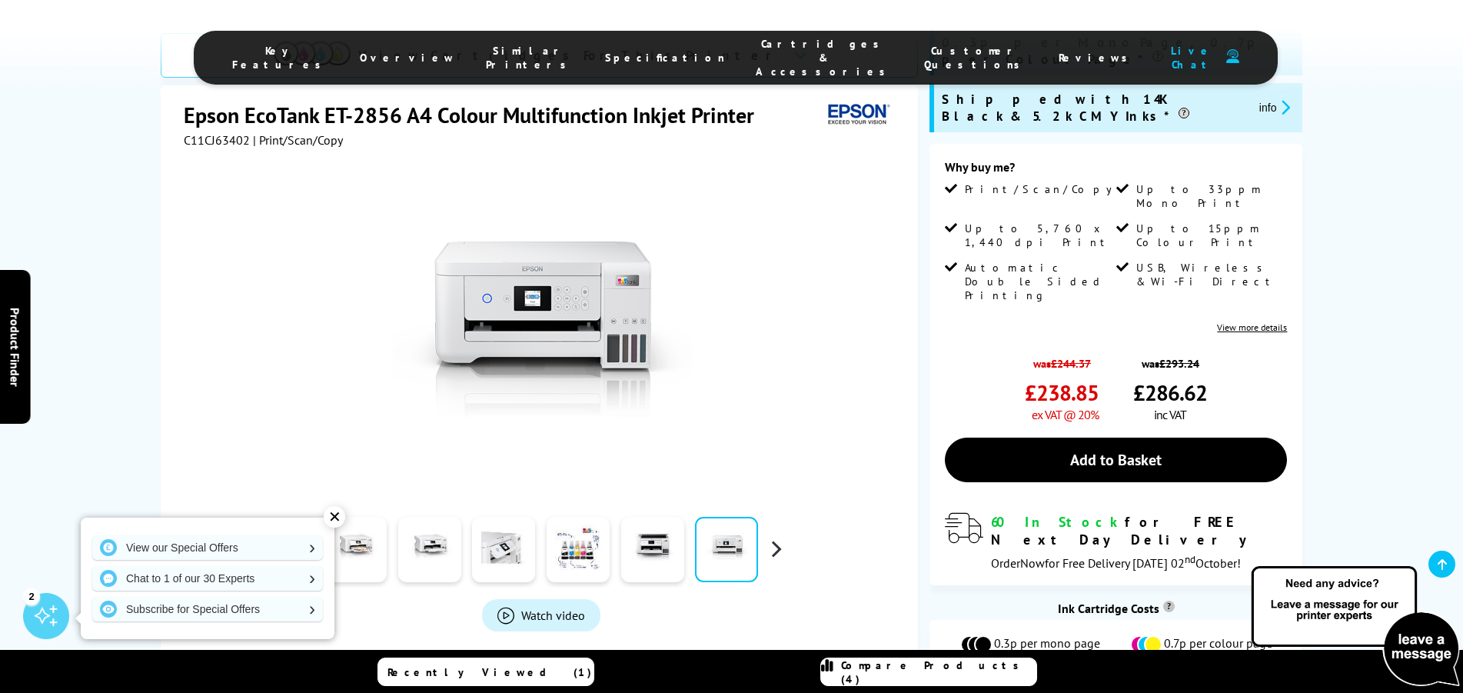
click at [775, 537] on button "button" at bounding box center [775, 548] width 23 height 23
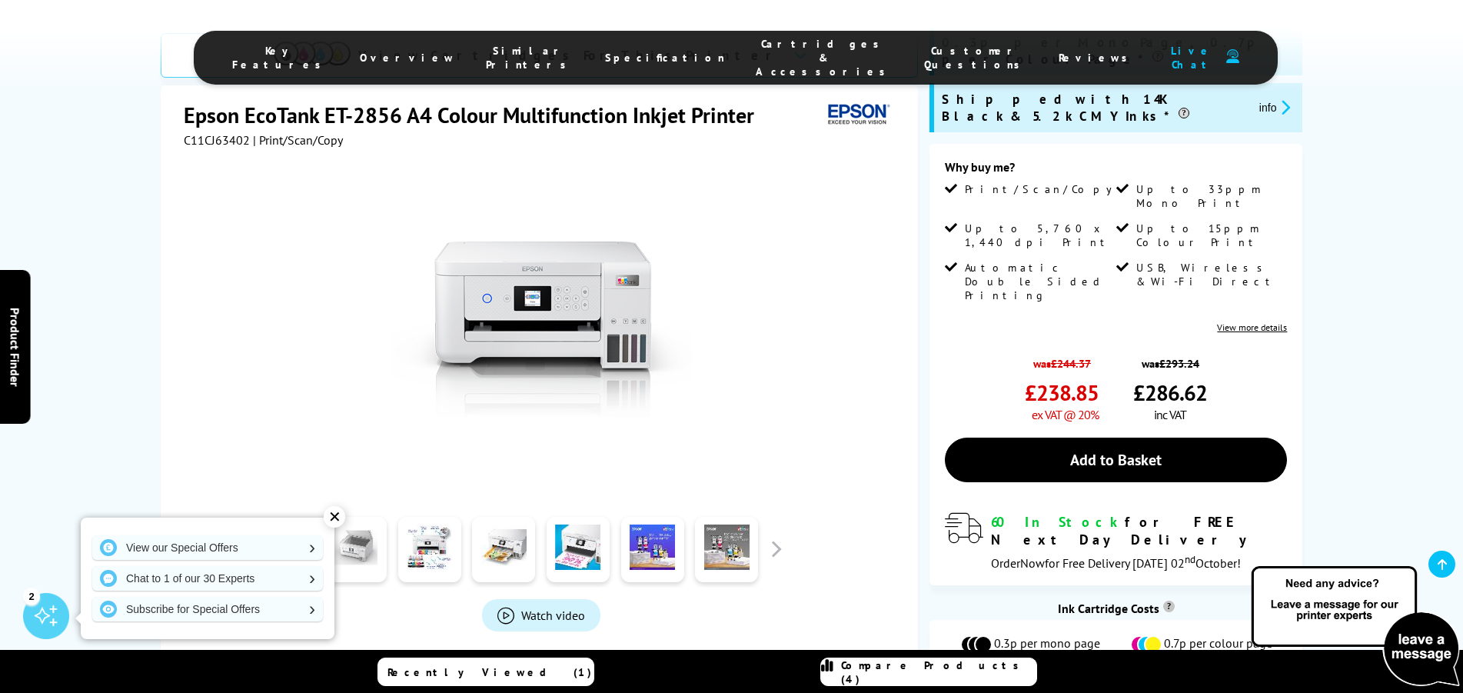
click at [351, 517] on link at bounding box center [355, 549] width 63 height 65
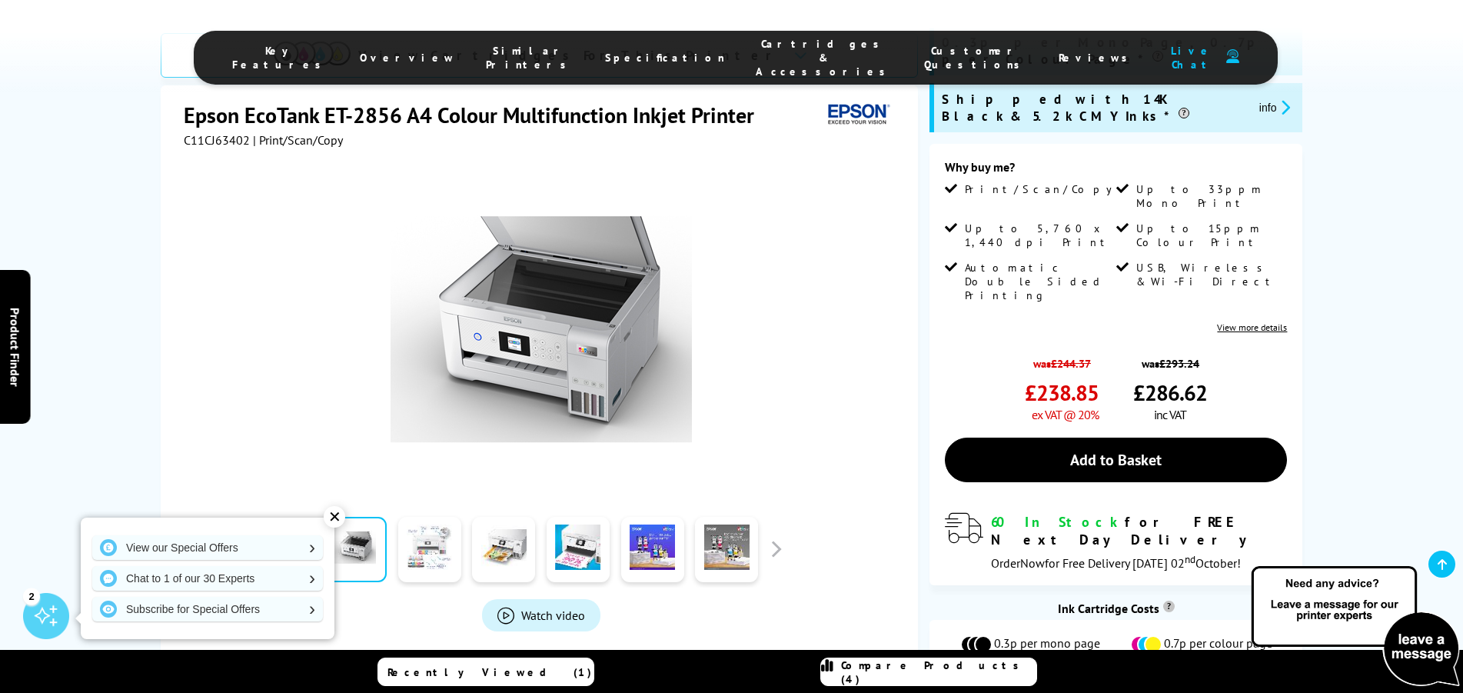
click at [418, 517] on link at bounding box center [429, 549] width 63 height 65
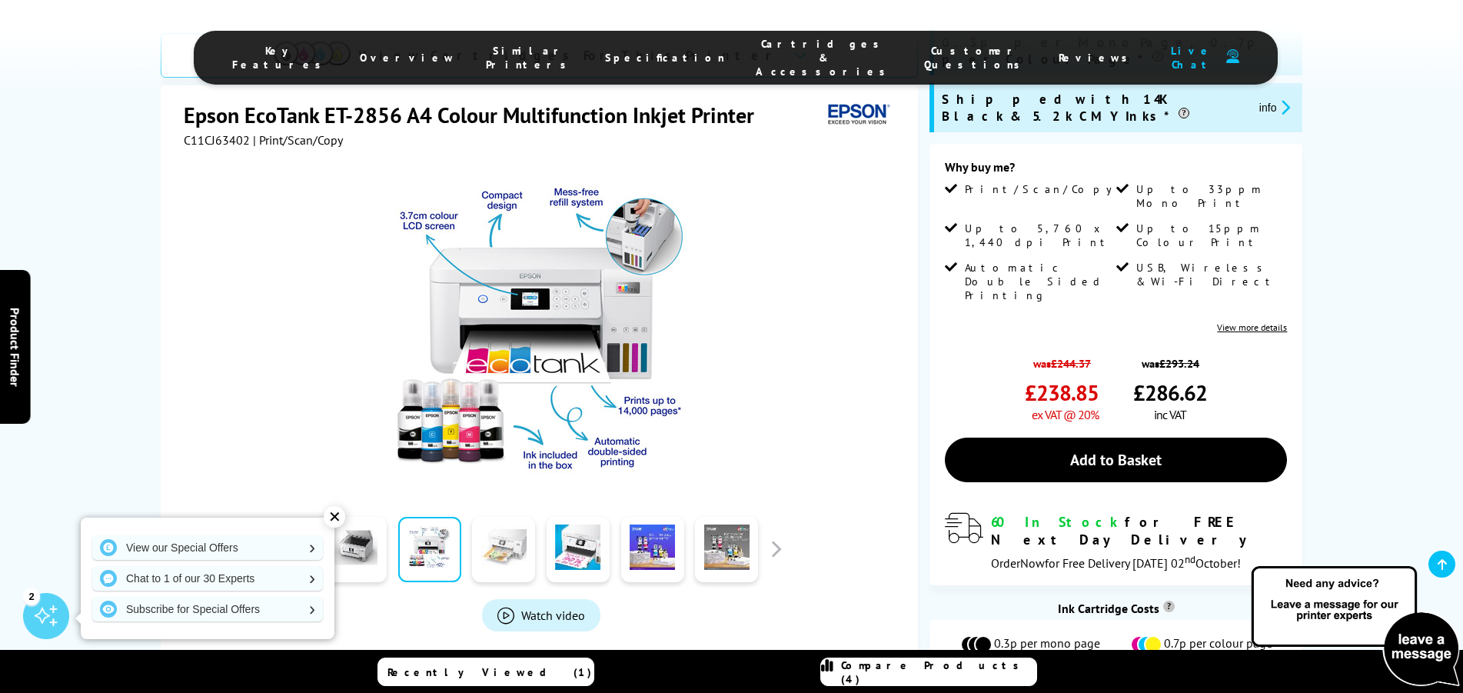
click at [502, 517] on link at bounding box center [503, 549] width 63 height 65
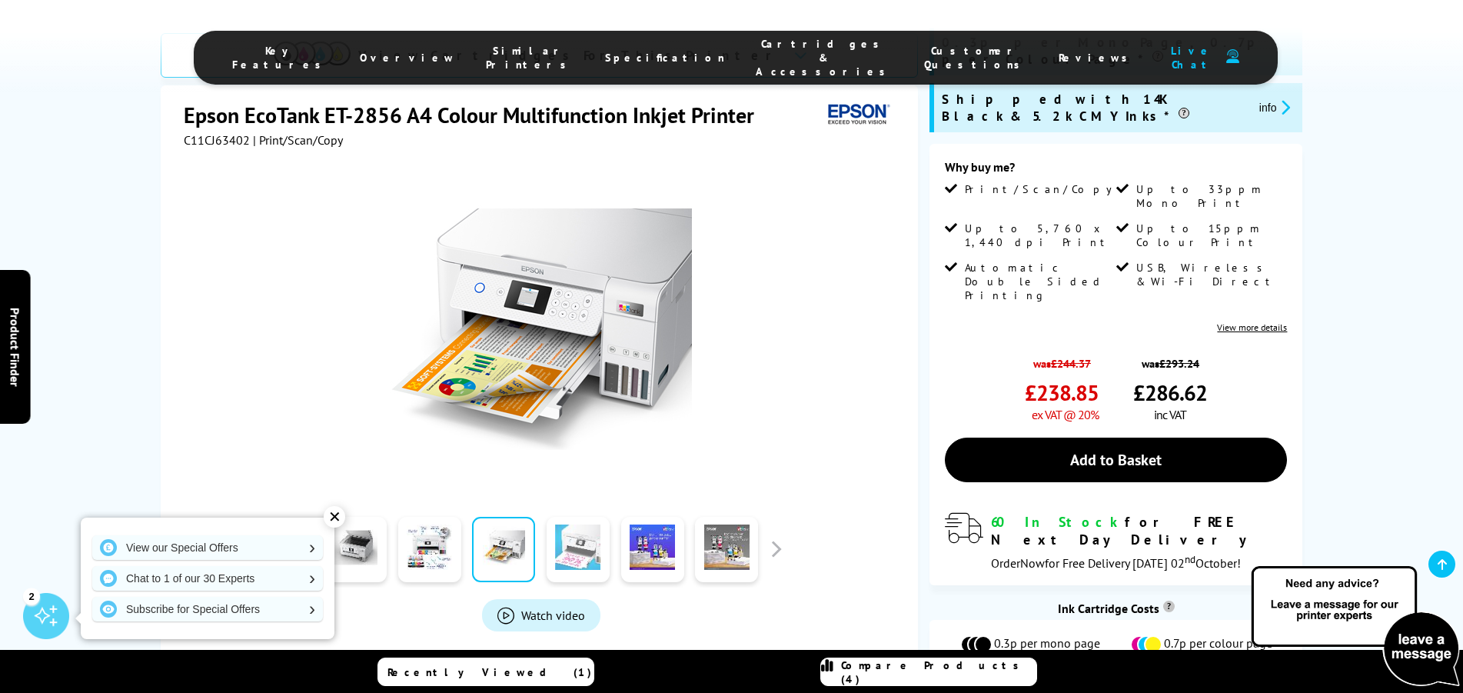
click at [562, 517] on link at bounding box center [578, 549] width 63 height 65
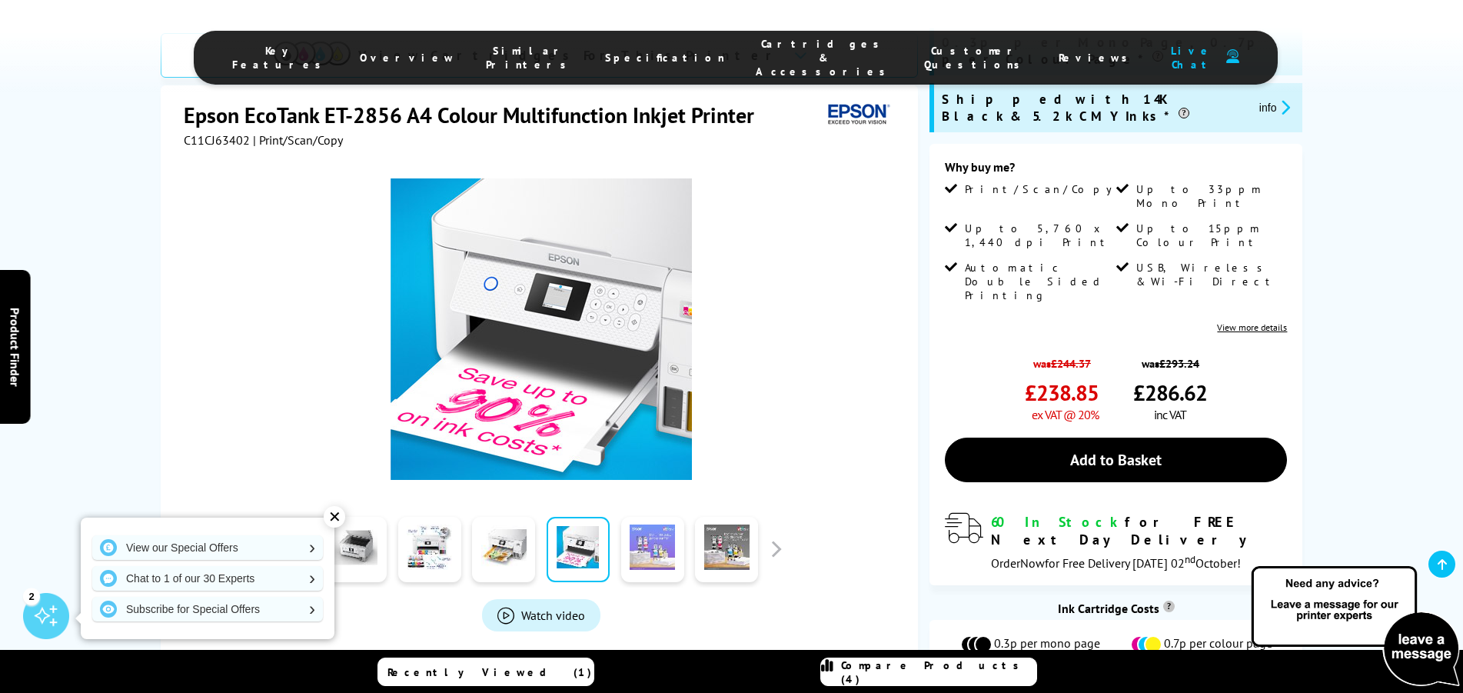
click at [648, 517] on link at bounding box center [652, 549] width 63 height 65
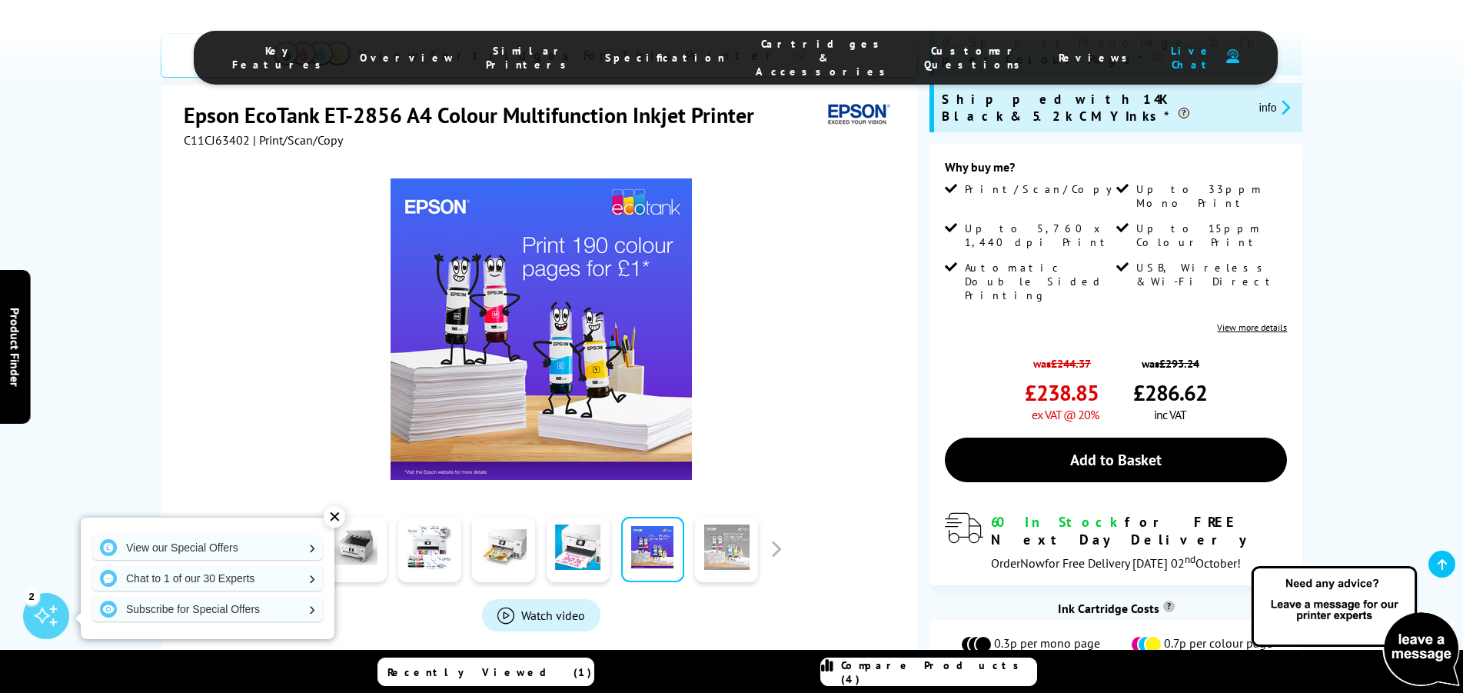
click at [720, 517] on link at bounding box center [726, 549] width 63 height 65
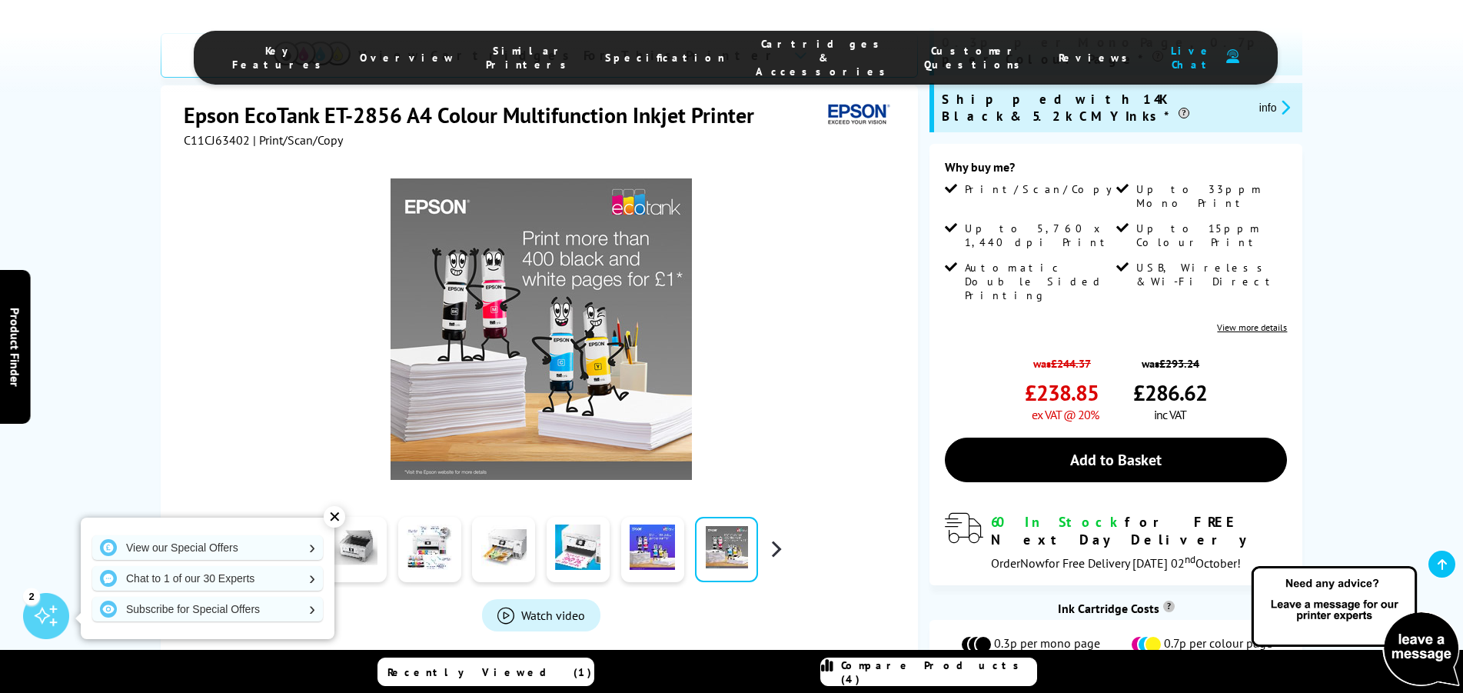
click at [777, 537] on button "button" at bounding box center [775, 548] width 23 height 23
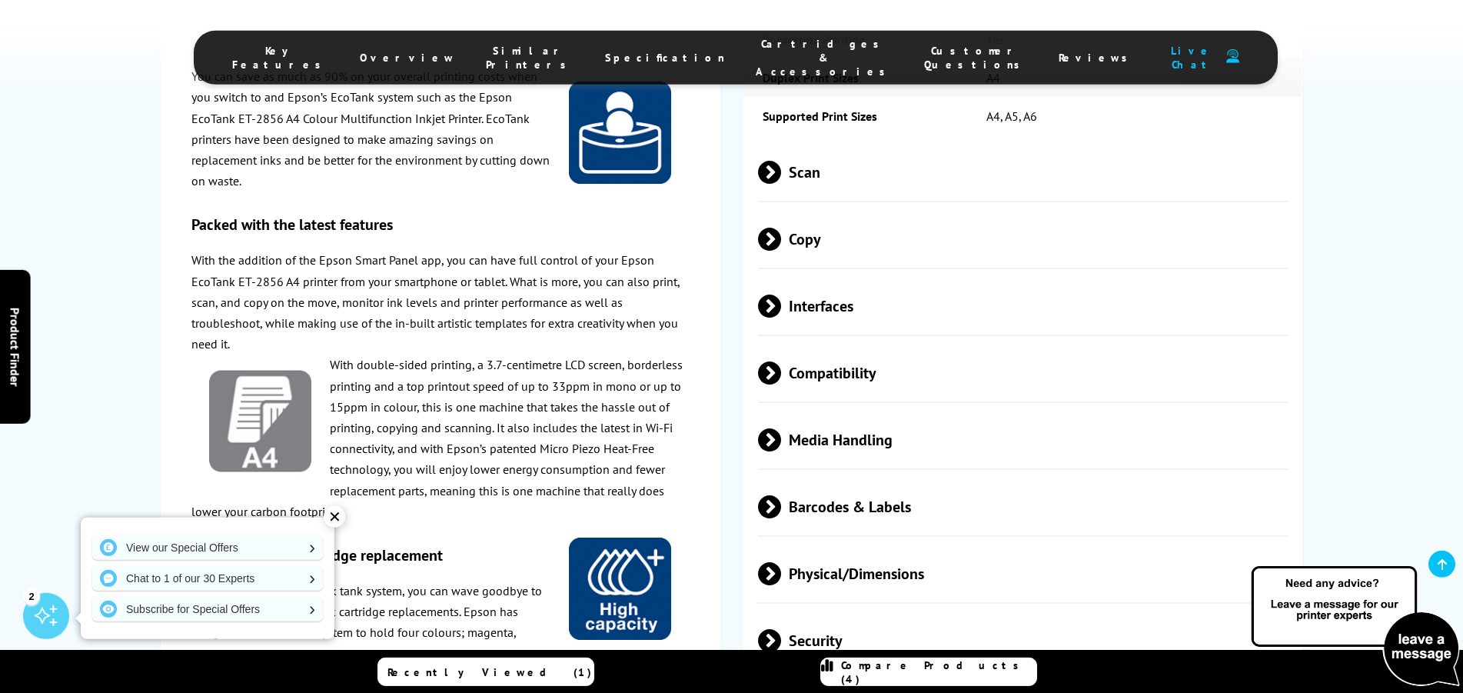
scroll to position [2587, 0]
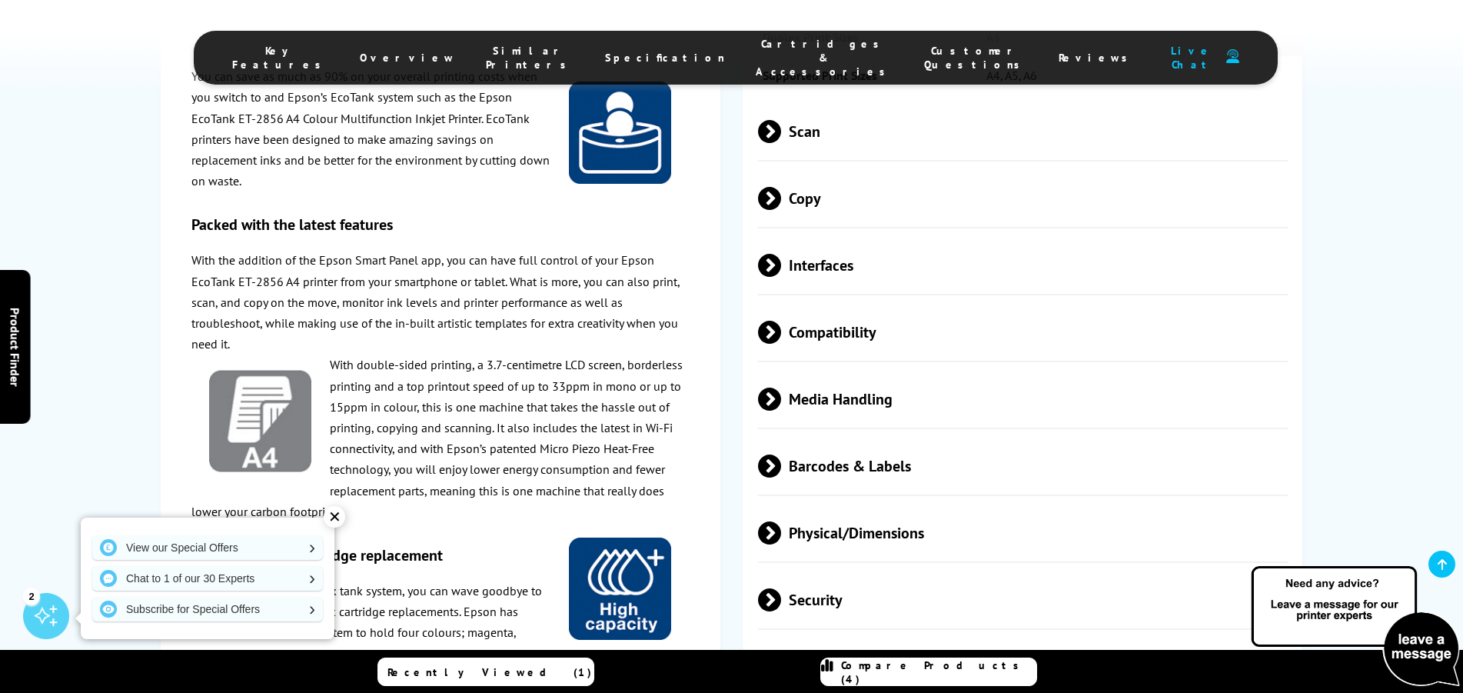
click at [658, 455] on p "With double-sided printing, a 3.7-centimetre LCD screen, borderless printing an…" at bounding box center [440, 438] width 498 height 168
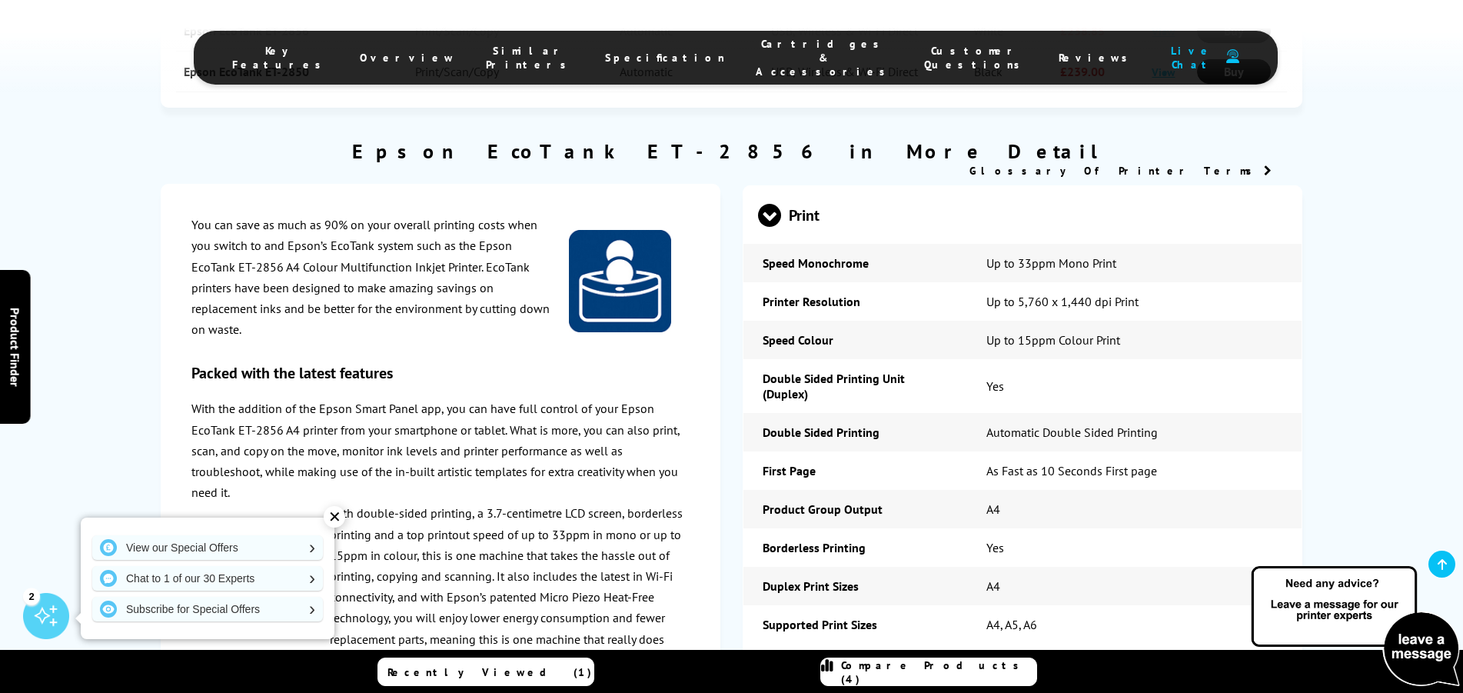
scroll to position [1960, 0]
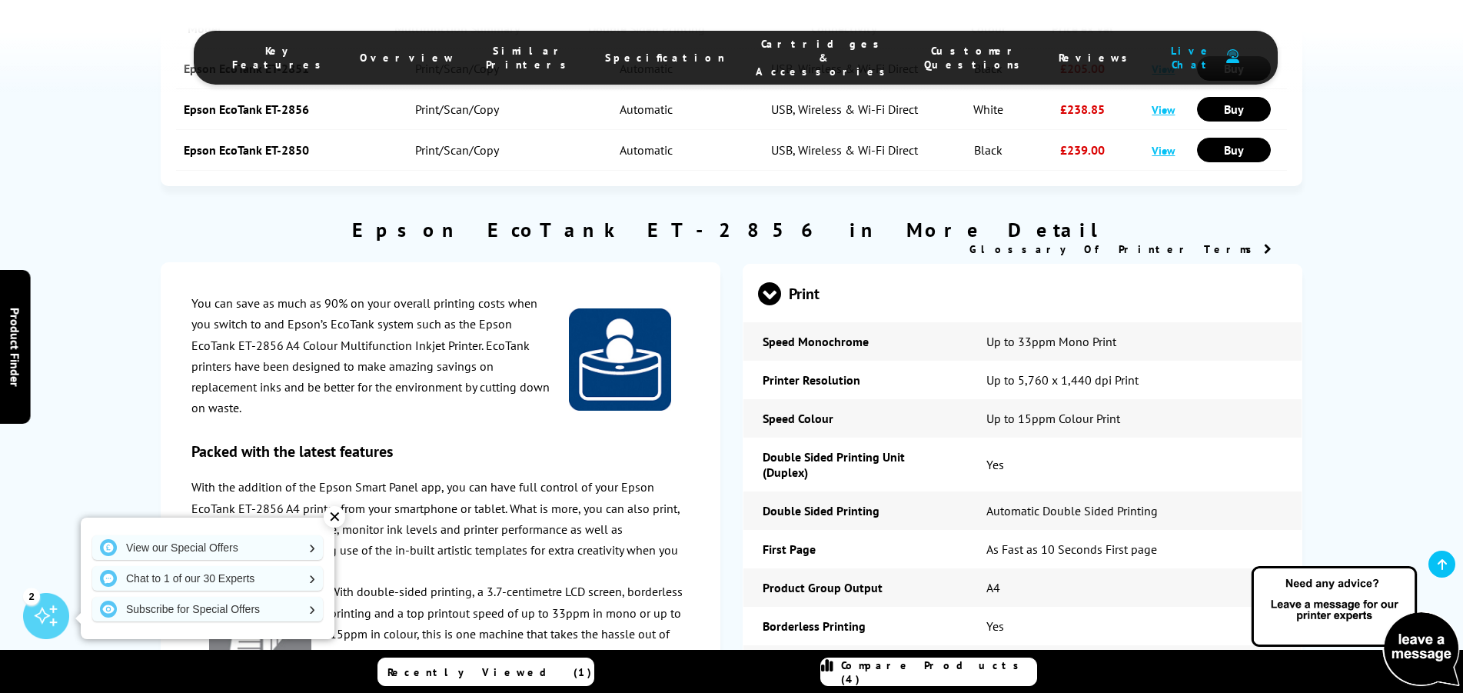
click at [764, 305] on span at bounding box center [769, 305] width 23 height 0
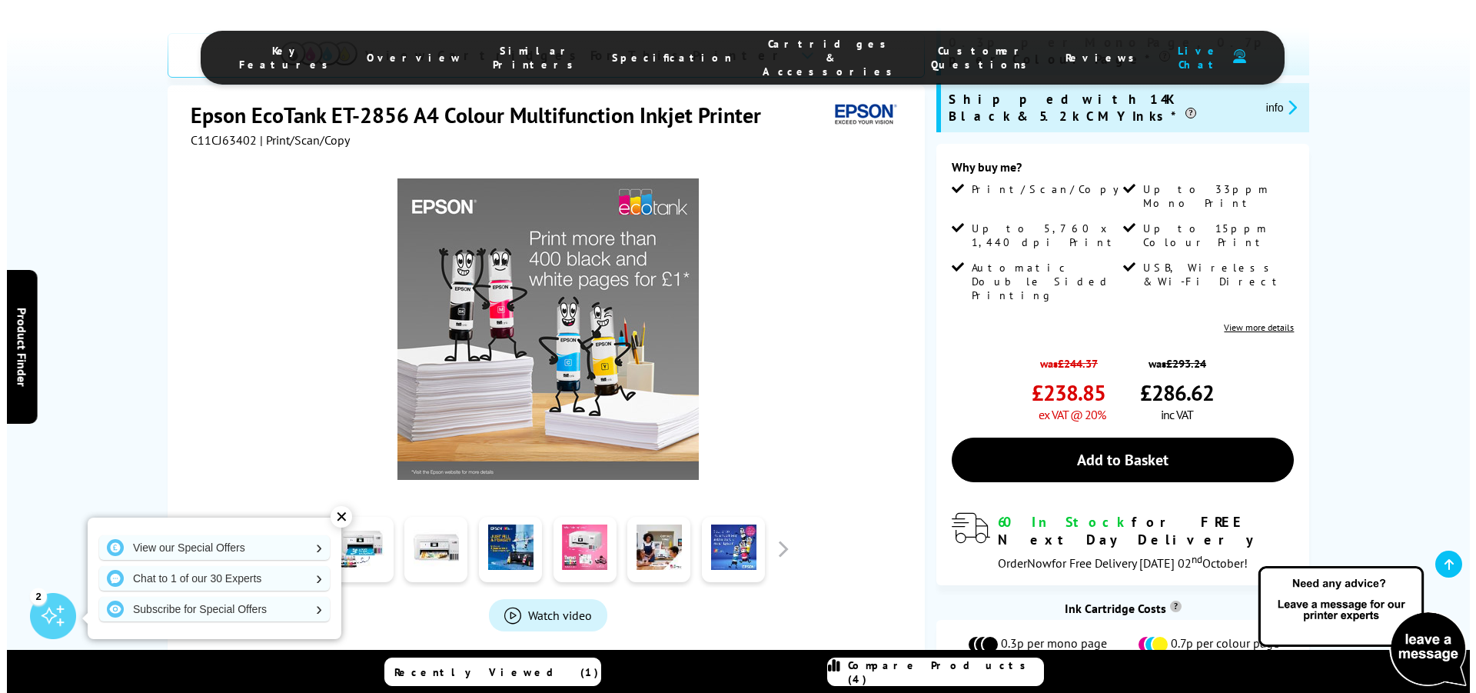
scroll to position [0, 0]
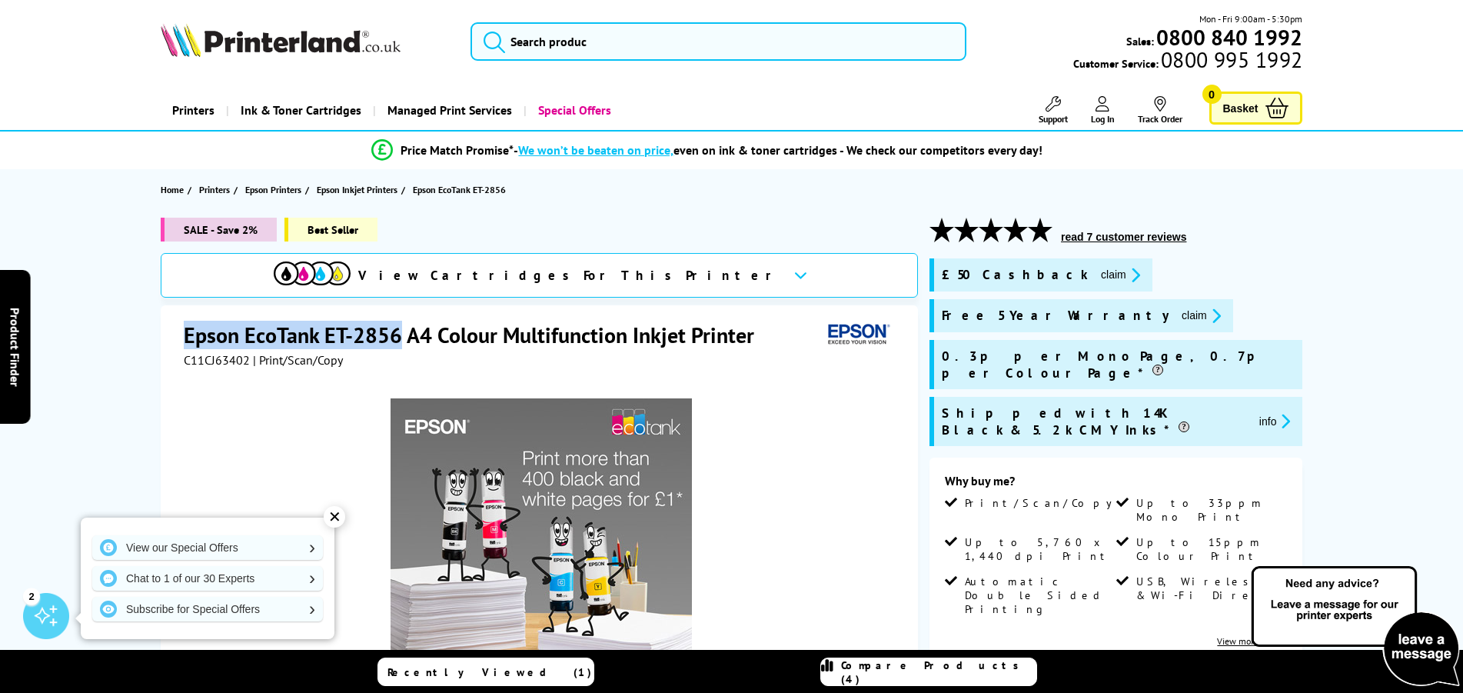
drag, startPoint x: 184, startPoint y: 332, endPoint x: 404, endPoint y: 331, distance: 219.8
click at [404, 331] on h1 "Epson EcoTank ET-2856 A4 Colour Multifunction Inkjet Printer" at bounding box center [477, 335] width 586 height 28
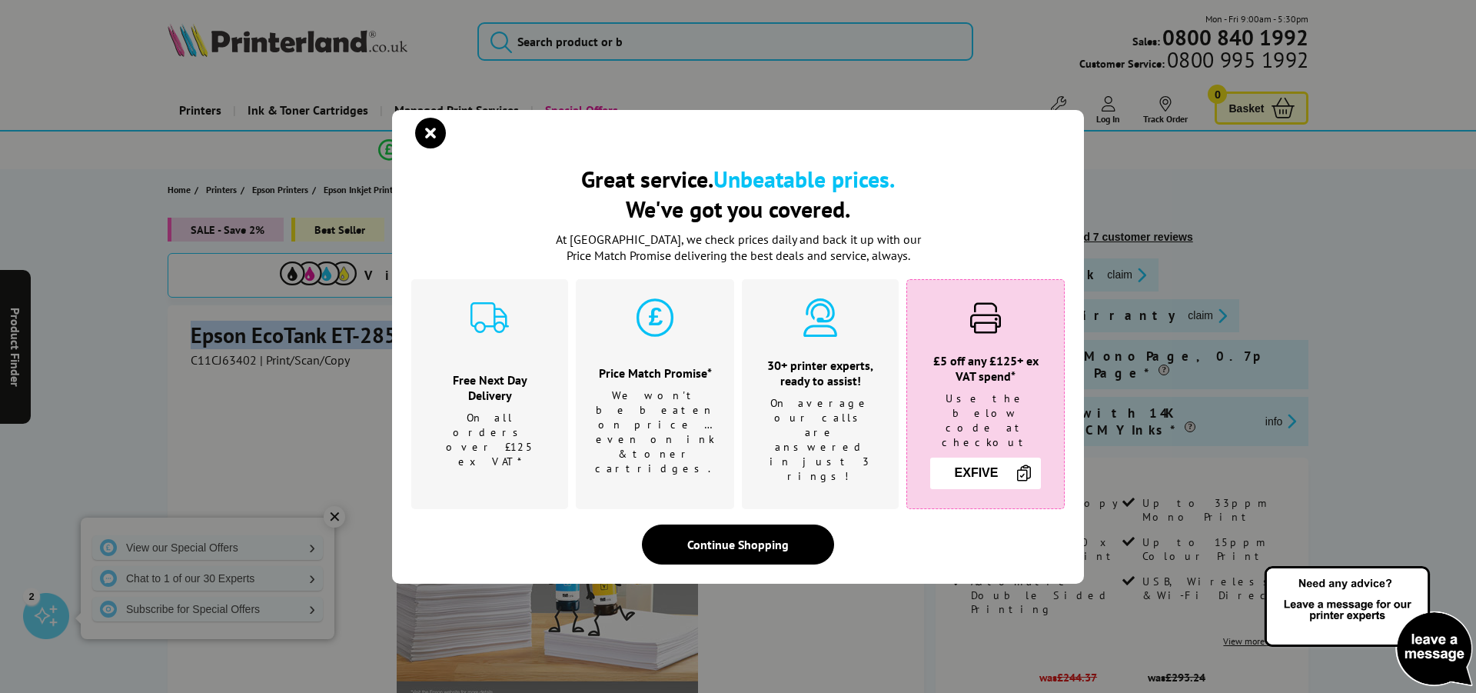
copy h1 "Epson EcoTank ET-2856"
click at [424, 145] on icon "close modal" at bounding box center [430, 133] width 31 height 31
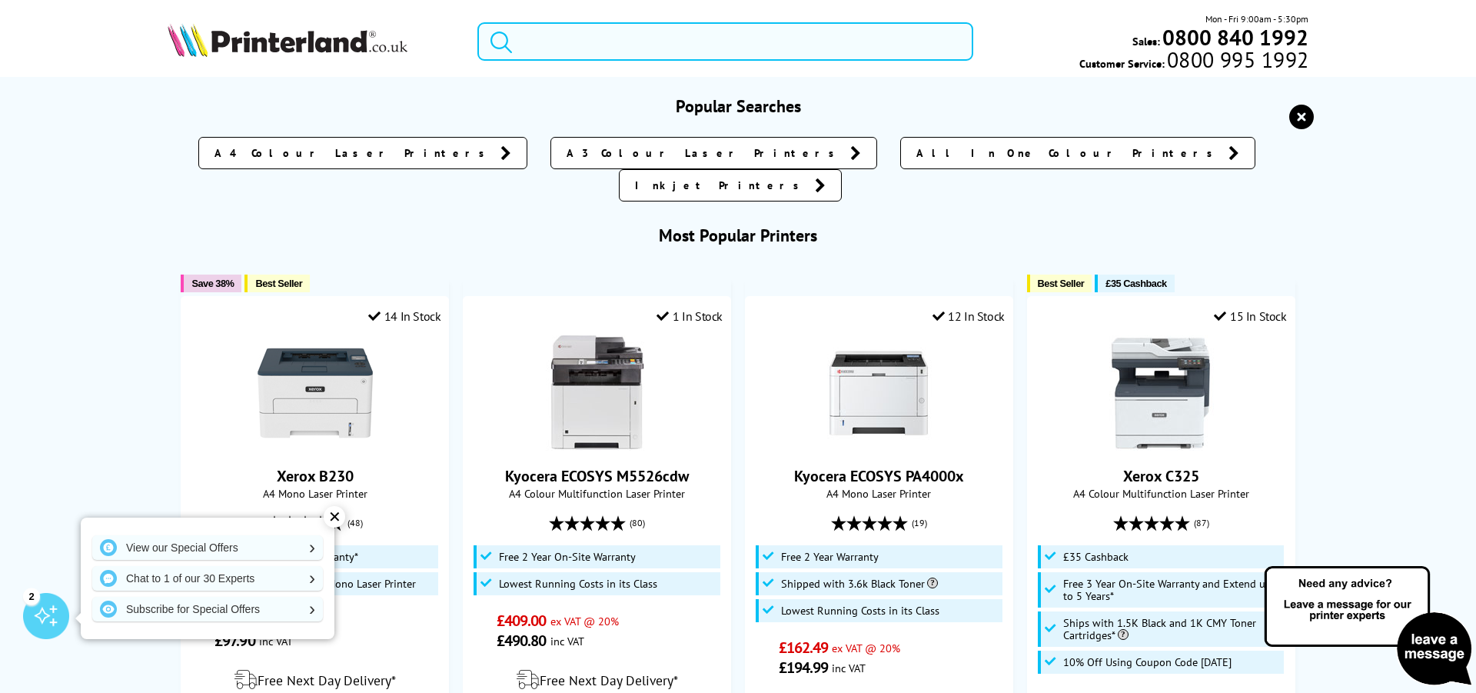
paste input "EcoTank ET-2860"
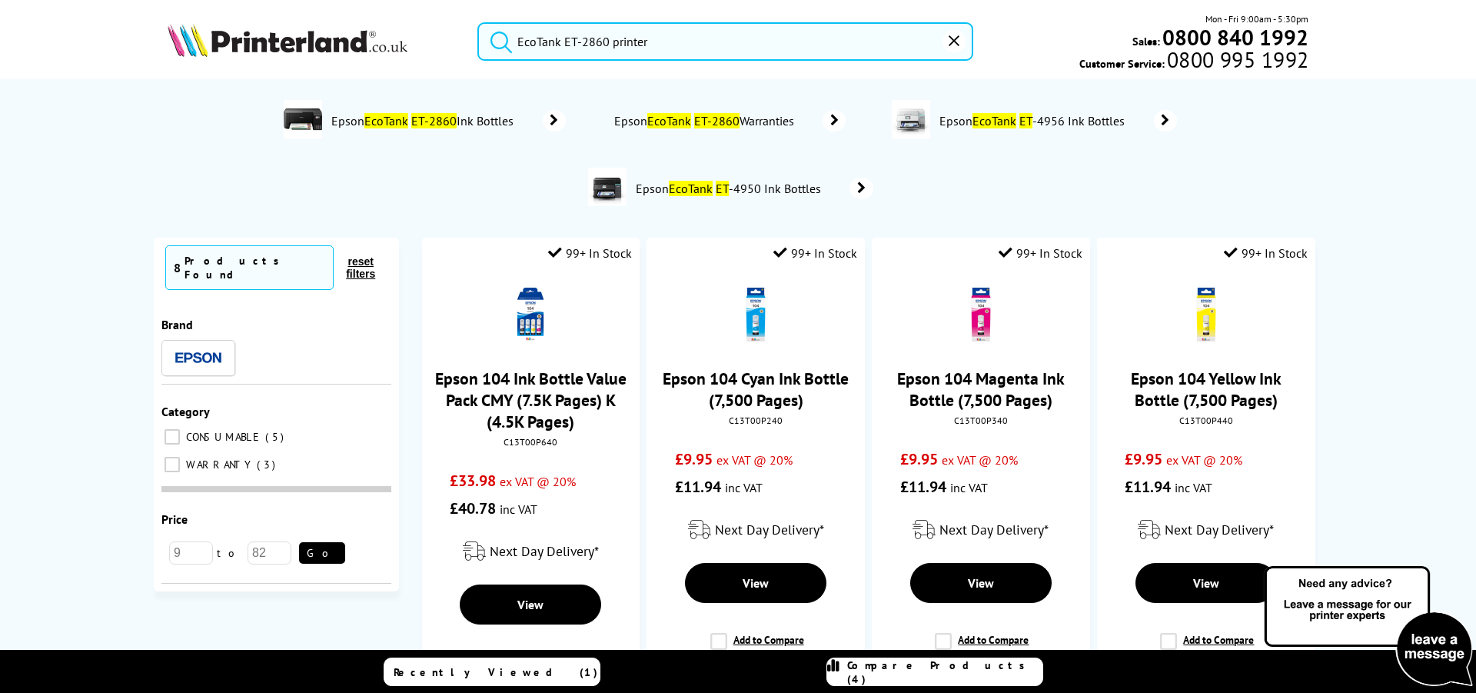
type input "EcoTank ET-2860 printer"
click at [478, 22] on button "submit" at bounding box center [497, 39] width 38 height 34
click at [955, 45] on icon "reset" at bounding box center [954, 40] width 11 height 11
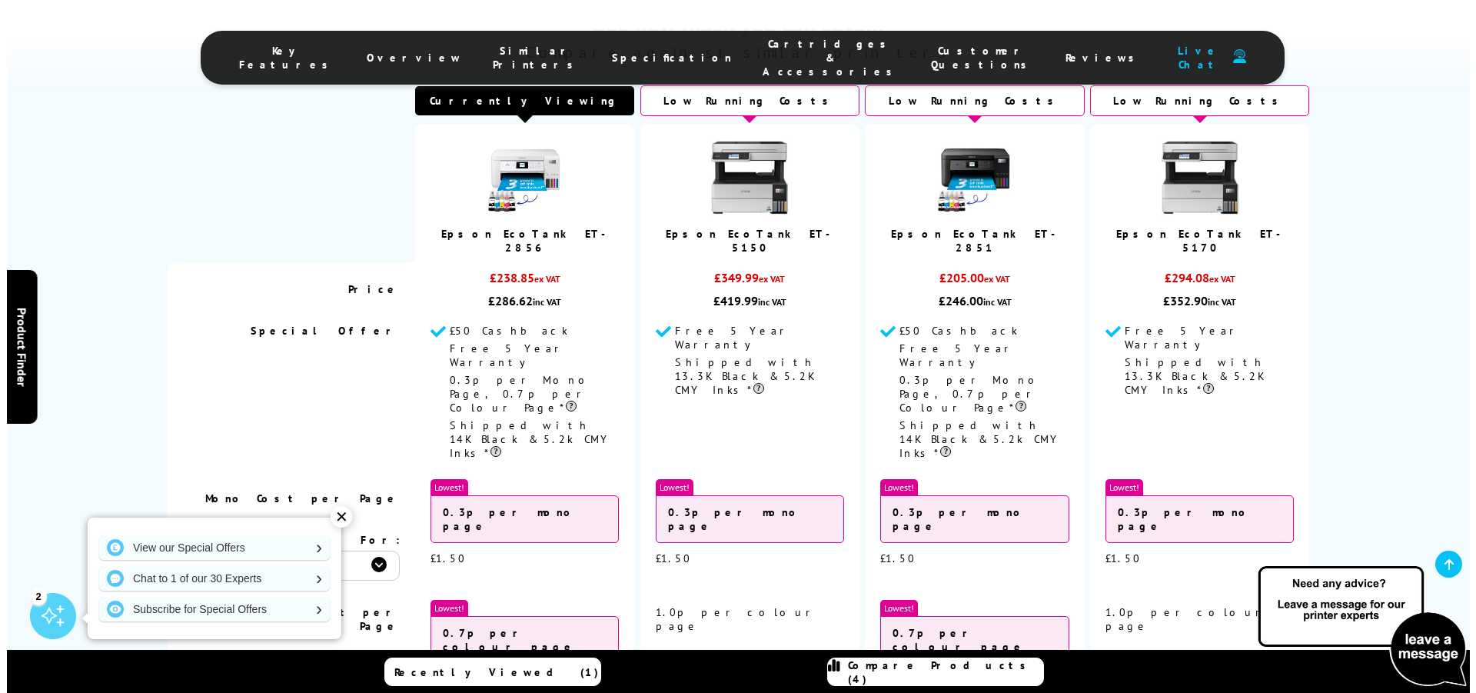
scroll to position [3136, 0]
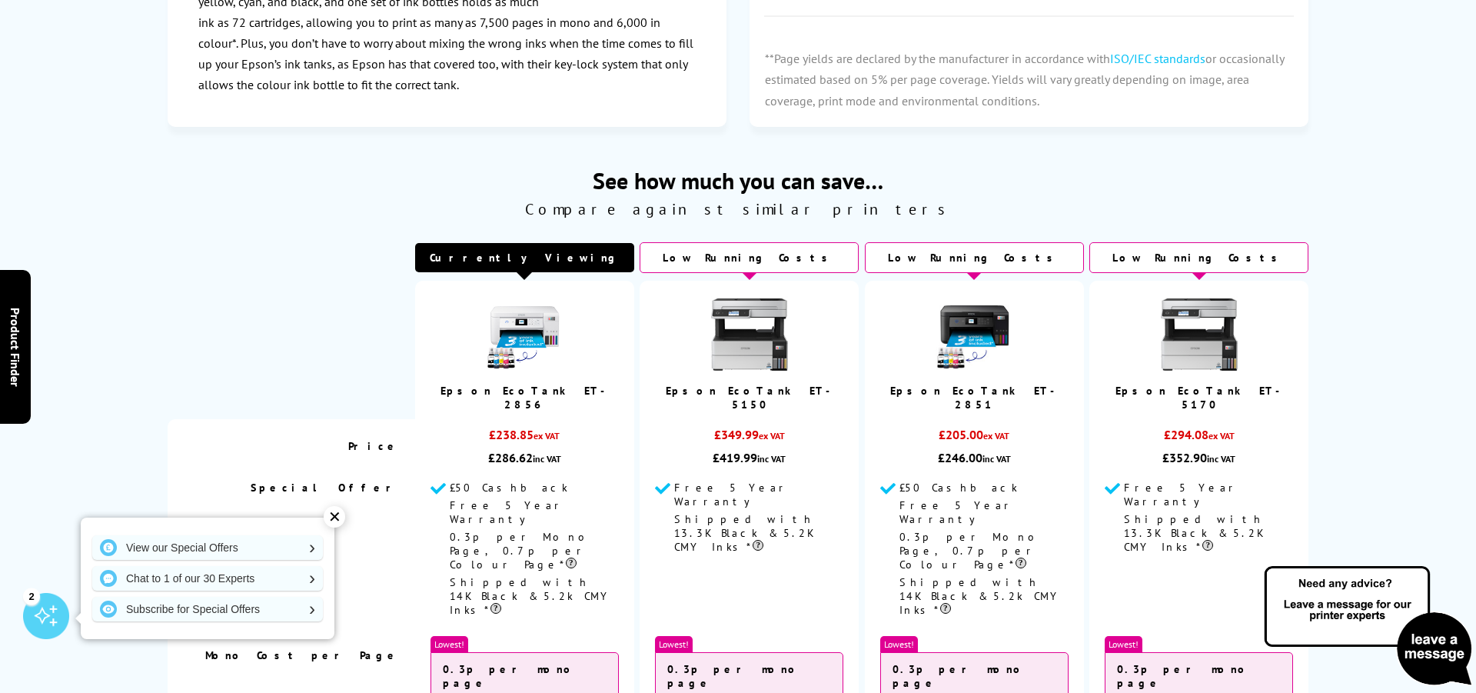
click at [497, 384] on link "Epson EcoTank ET-2856" at bounding box center [524, 398] width 168 height 28
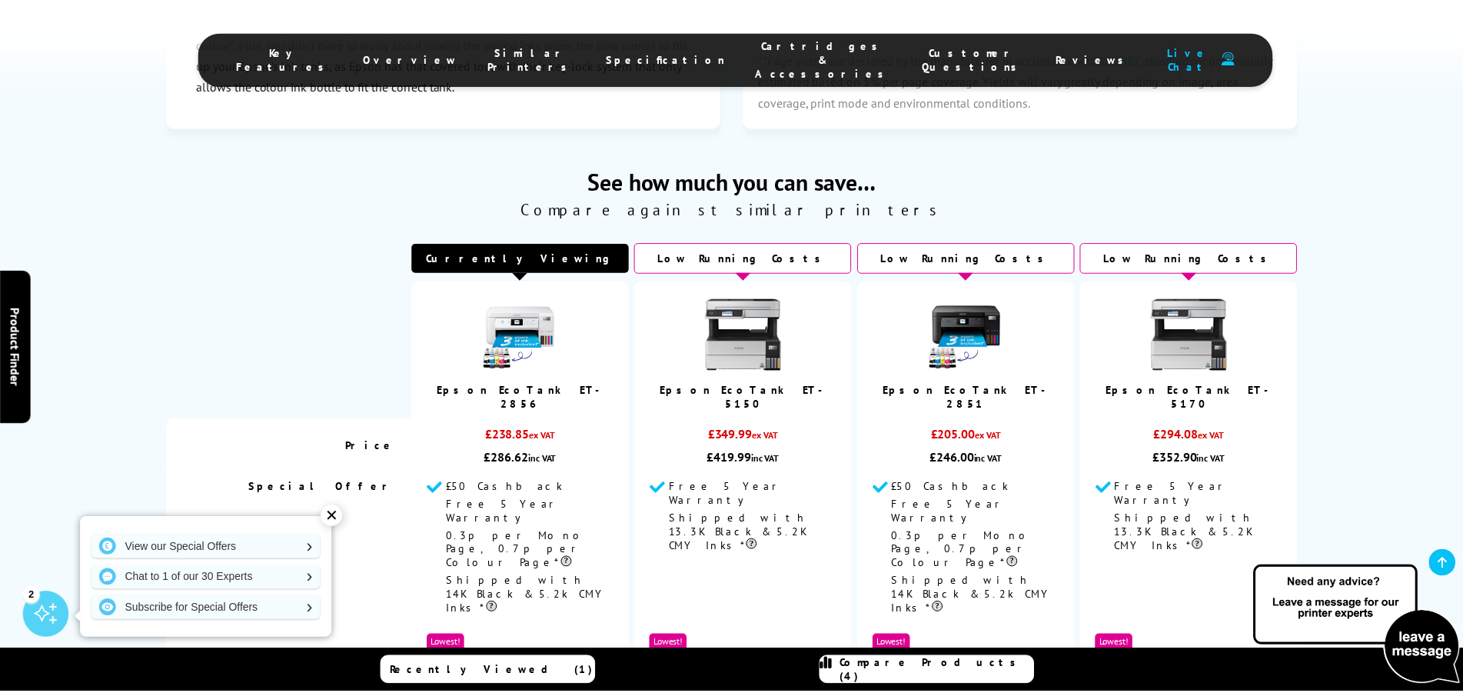
scroll to position [3121, 0]
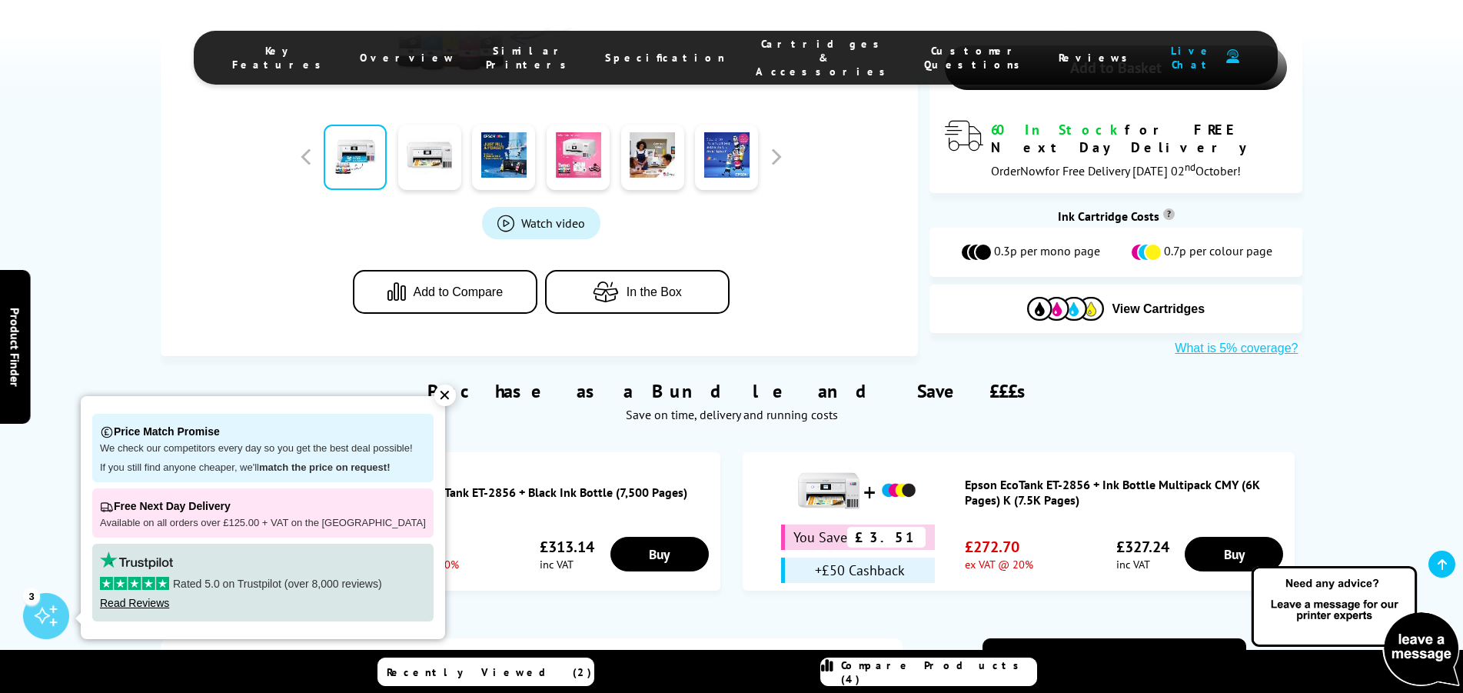
scroll to position [1019, 0]
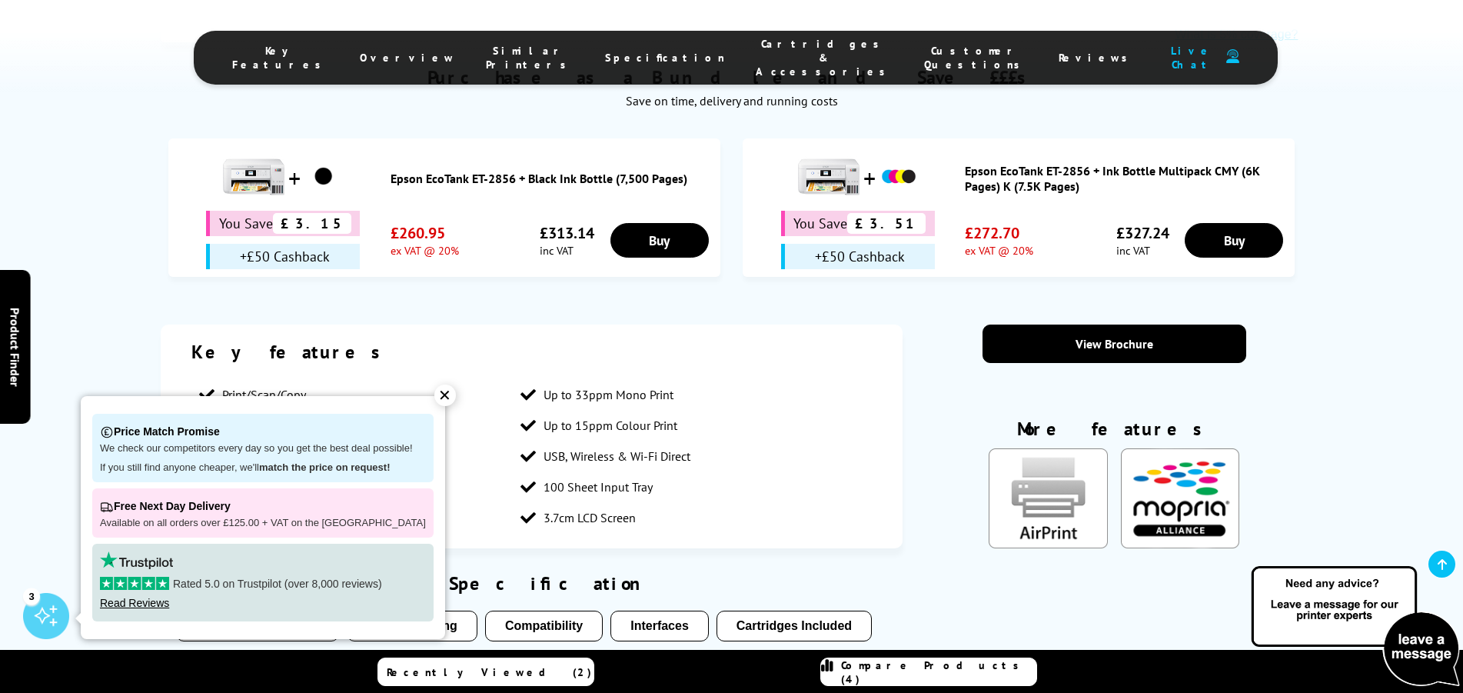
click at [434, 395] on div "✕" at bounding box center [445, 395] width 22 height 22
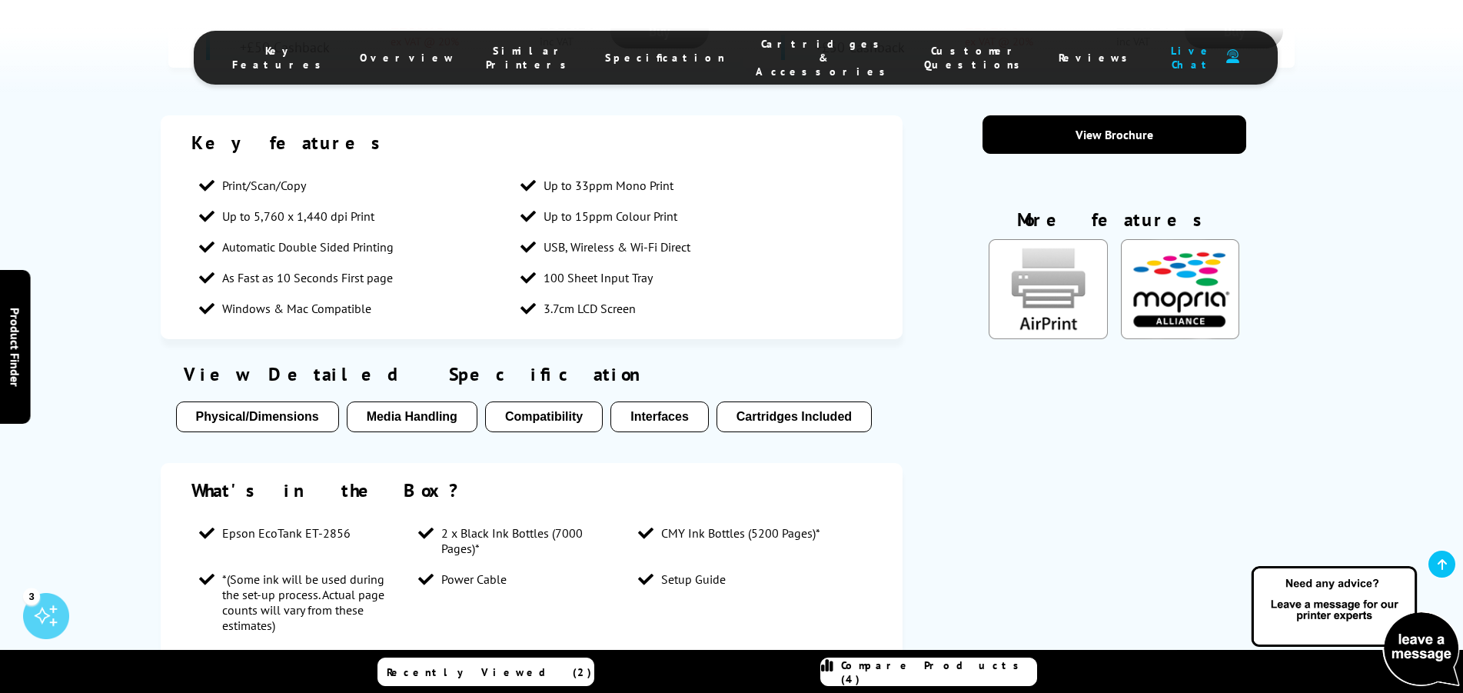
scroll to position [1254, 0]
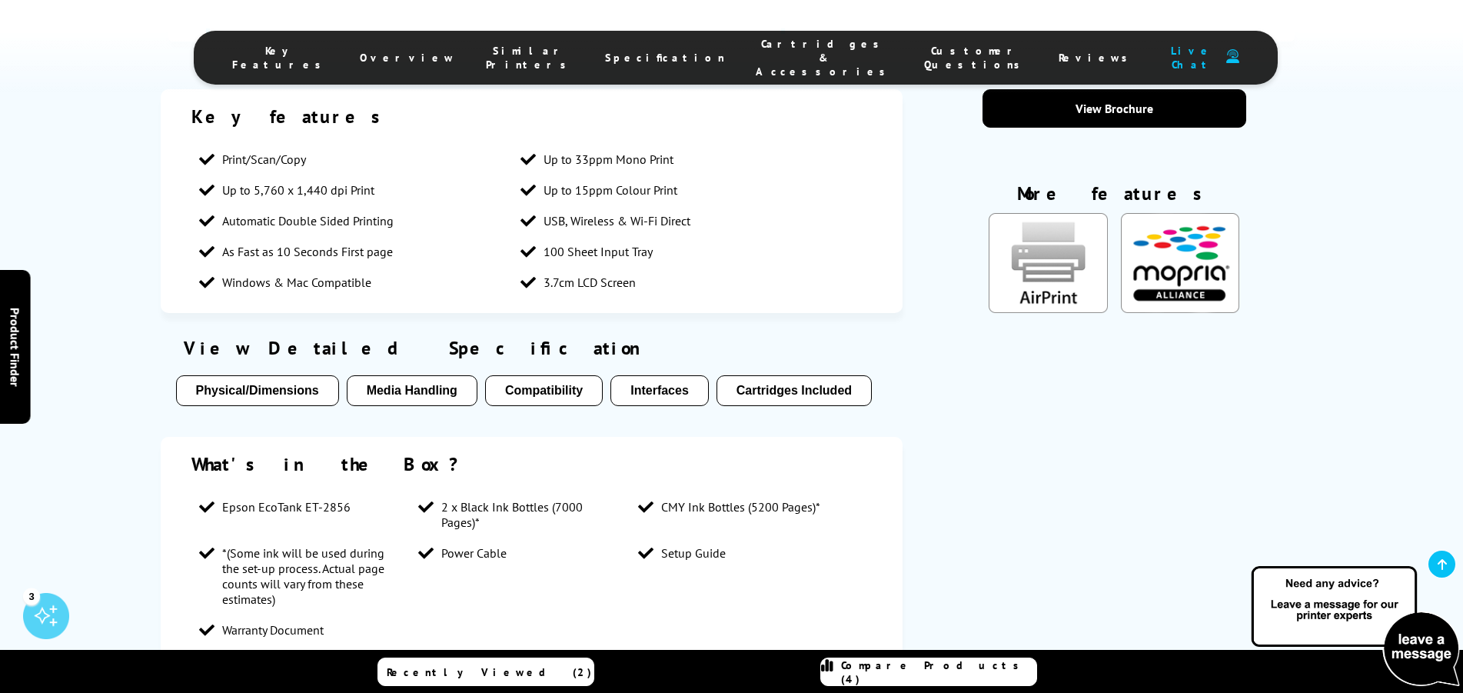
click at [426, 375] on button "Media Handling" at bounding box center [412, 390] width 131 height 31
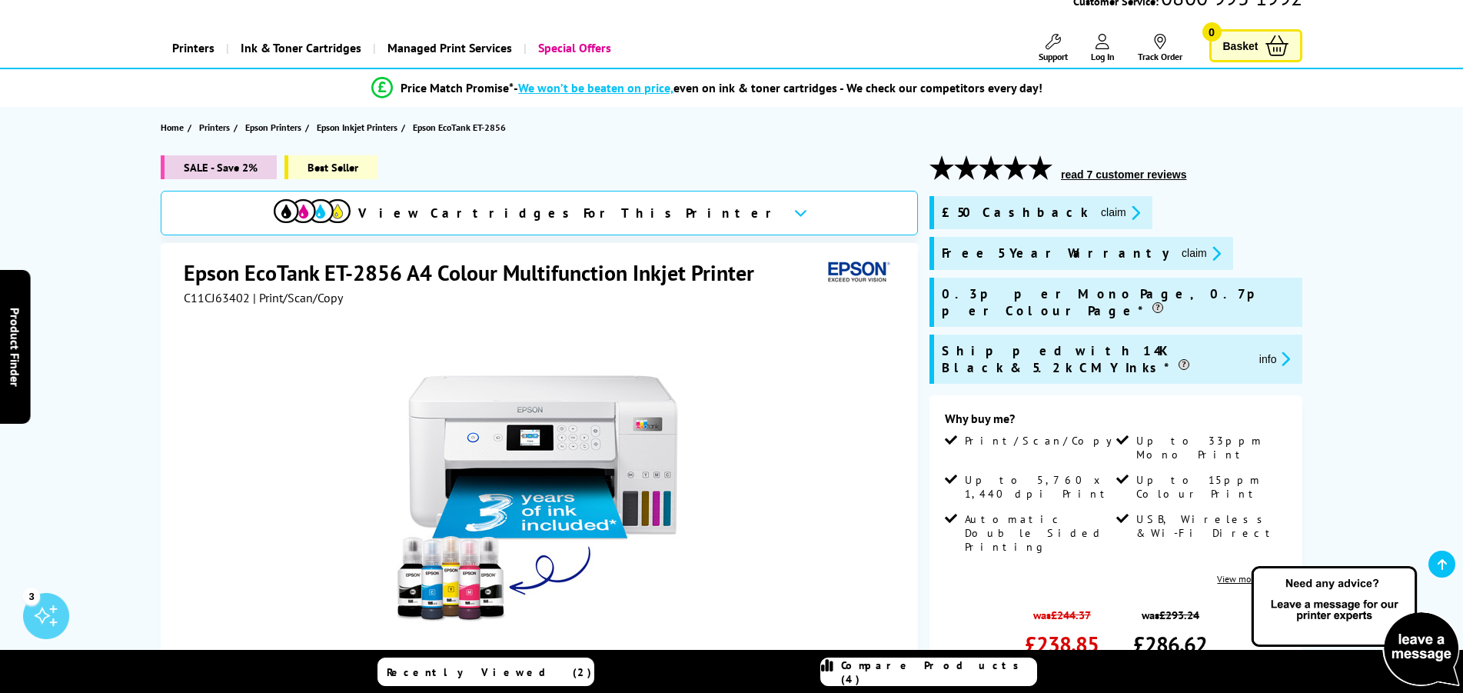
scroll to position [78, 0]
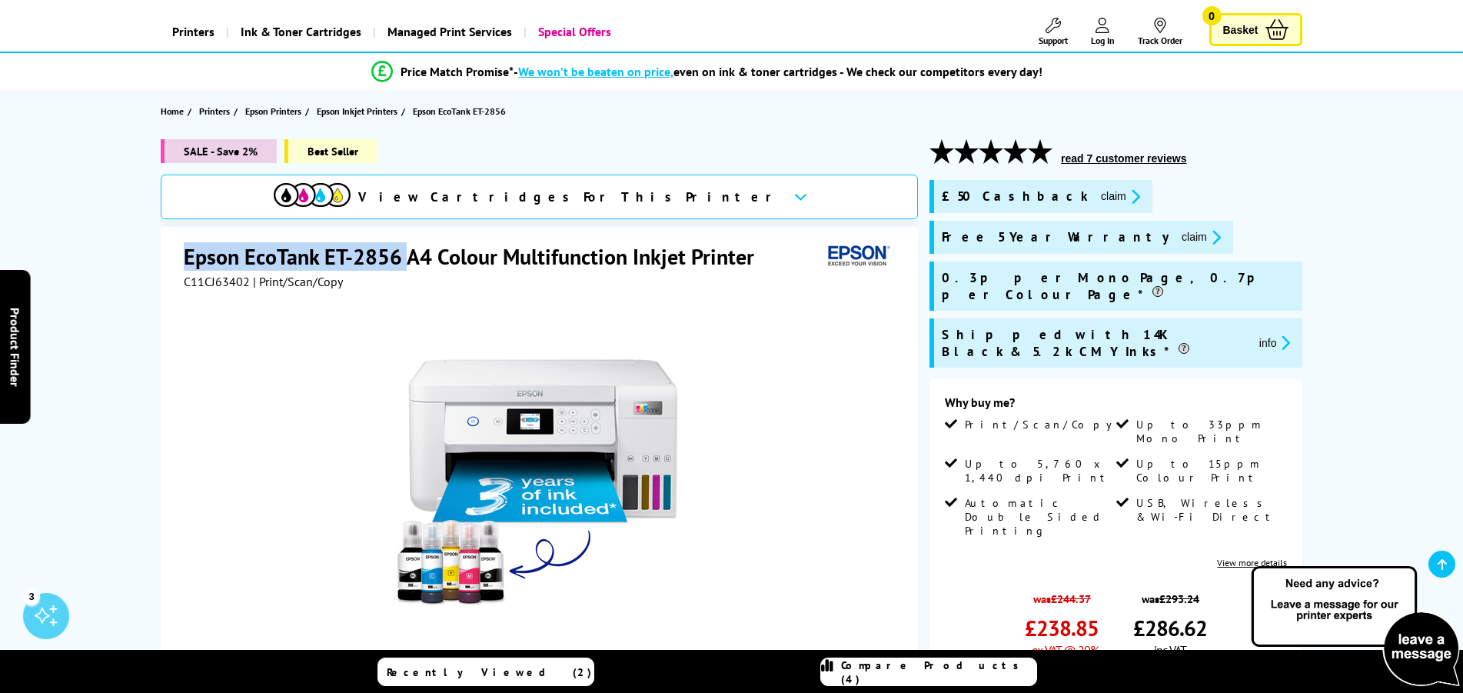
drag, startPoint x: 185, startPoint y: 254, endPoint x: 406, endPoint y: 237, distance: 221.3
click at [406, 237] on div "Epson EcoTank ET-2856 A4 Colour Multifunction Inkjet Printer C11CJ63402 | Print…" at bounding box center [539, 558] width 757 height 663
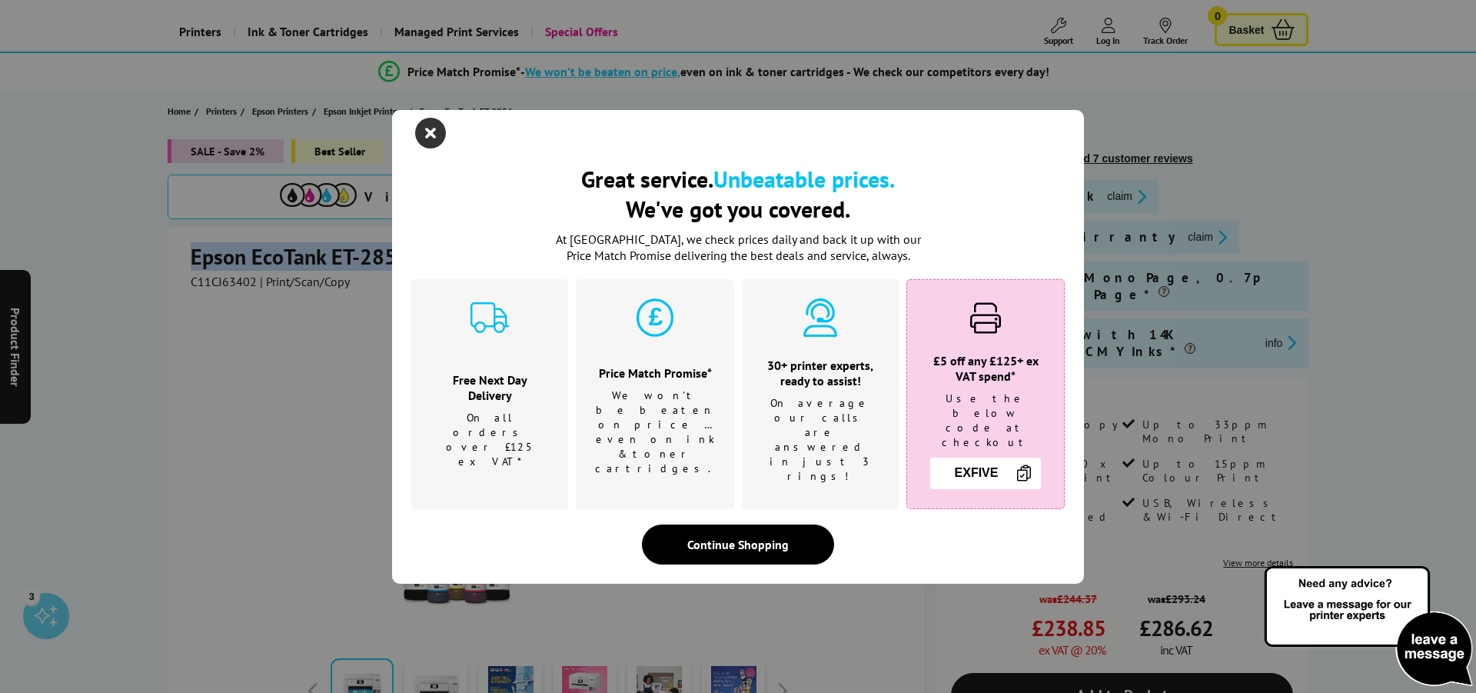
click at [439, 148] on icon "close modal" at bounding box center [430, 133] width 31 height 31
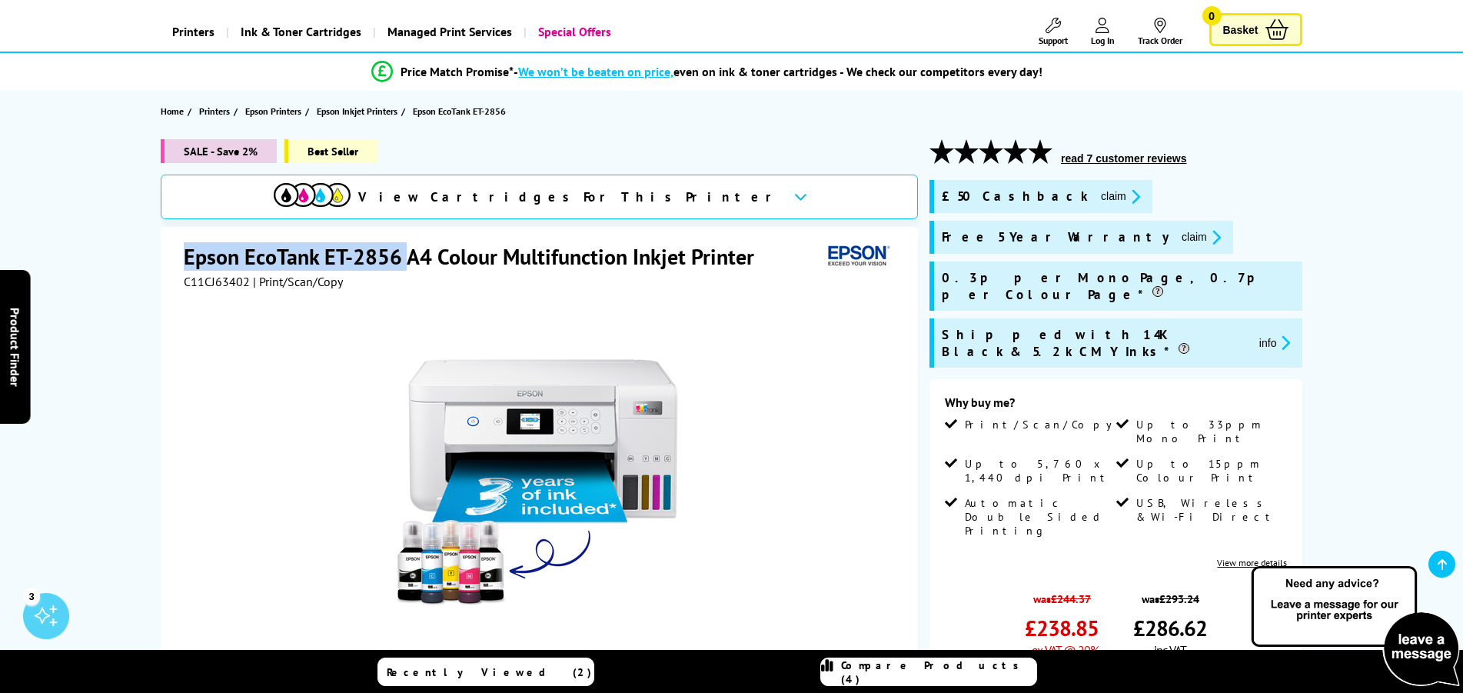
copy h1 "Epson EcoTank ET-2856"
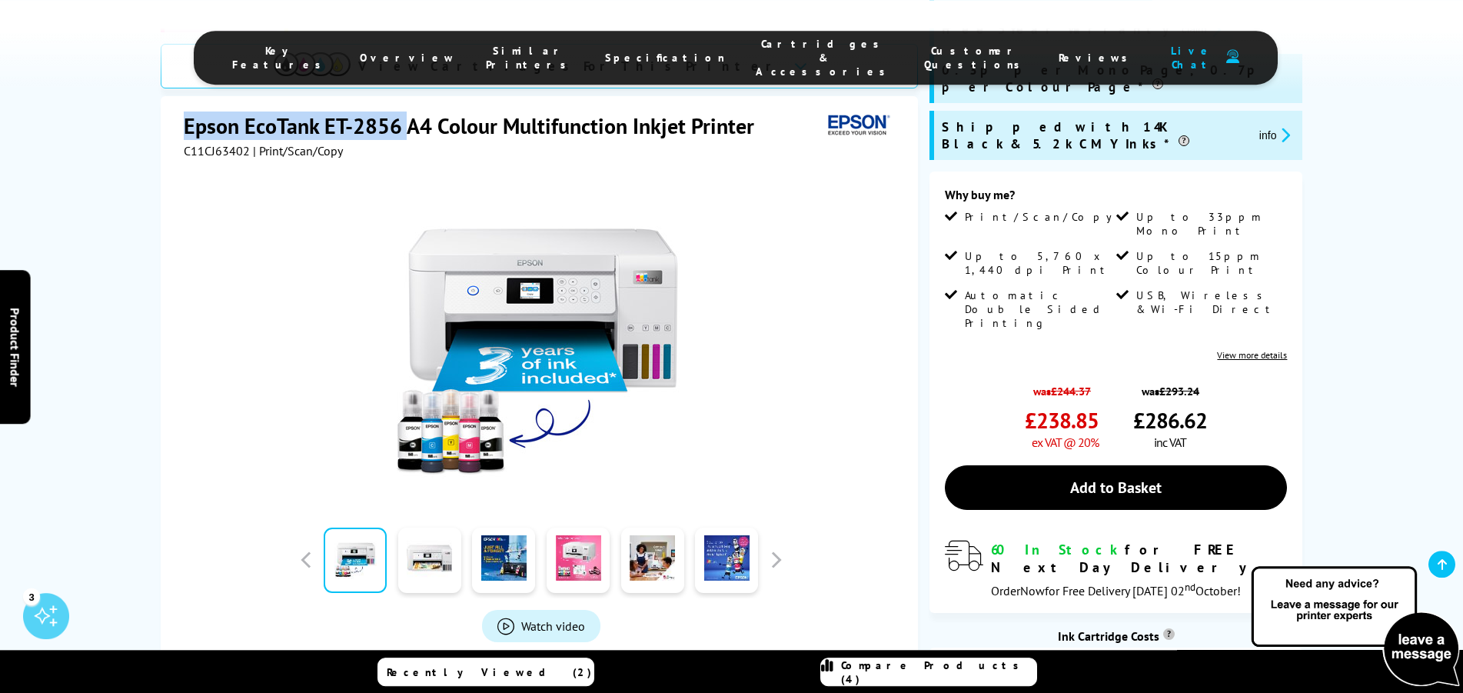
scroll to position [157, 0]
